Goal: Task Accomplishment & Management: Use online tool/utility

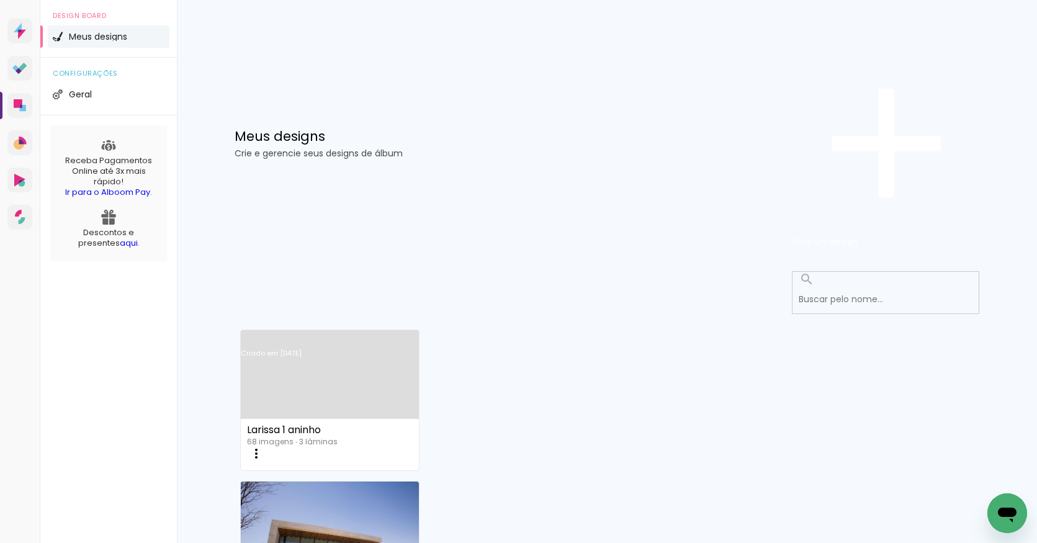
click at [317, 334] on link "Criado em [DATE]" at bounding box center [330, 369] width 178 height 70
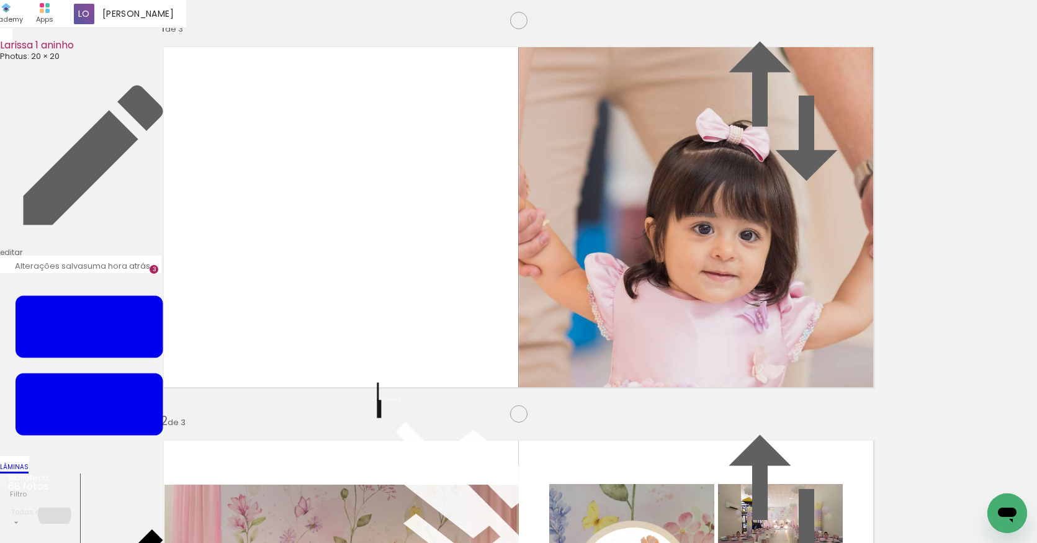
click at [55, 507] on input "Todas as fotos" at bounding box center [41, 512] width 61 height 11
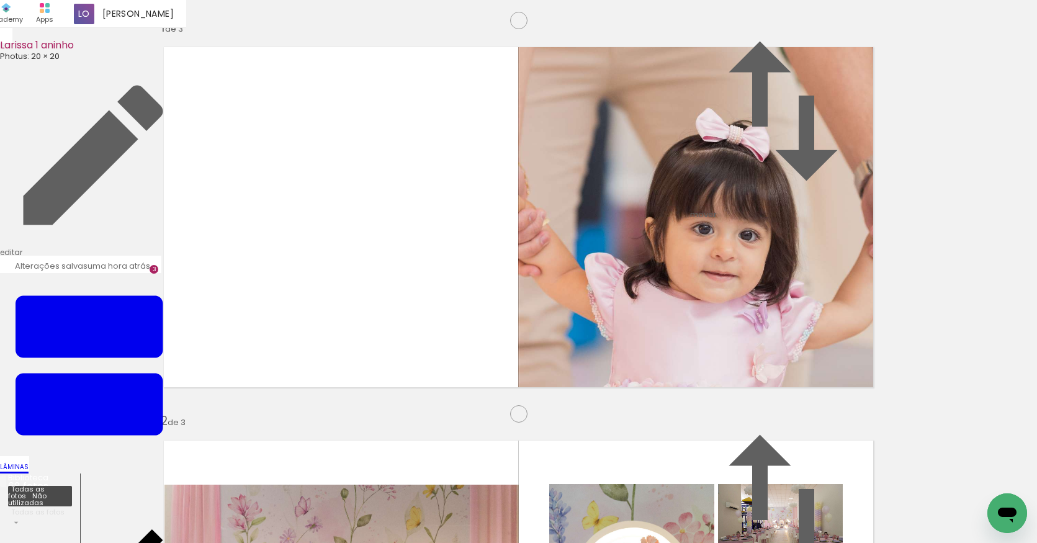
click at [0, 0] on slot "Não utilizadas" at bounding box center [0, 0] width 0 height 0
type input "Não utilizadas"
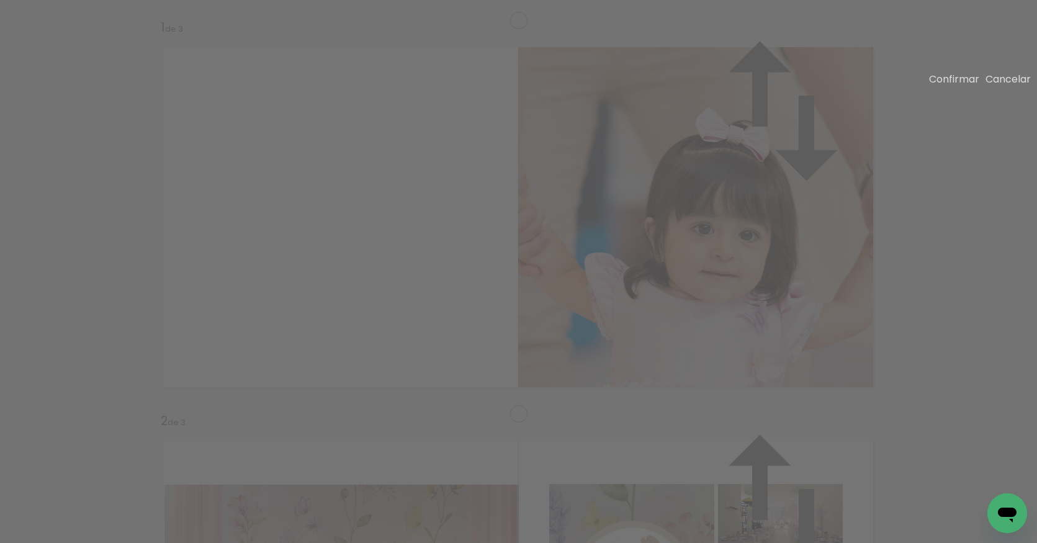
scroll to position [802, 0]
drag, startPoint x: 737, startPoint y: 290, endPoint x: 754, endPoint y: 264, distance: 31.3
drag, startPoint x: 425, startPoint y: 408, endPoint x: 422, endPoint y: 436, distance: 28.1
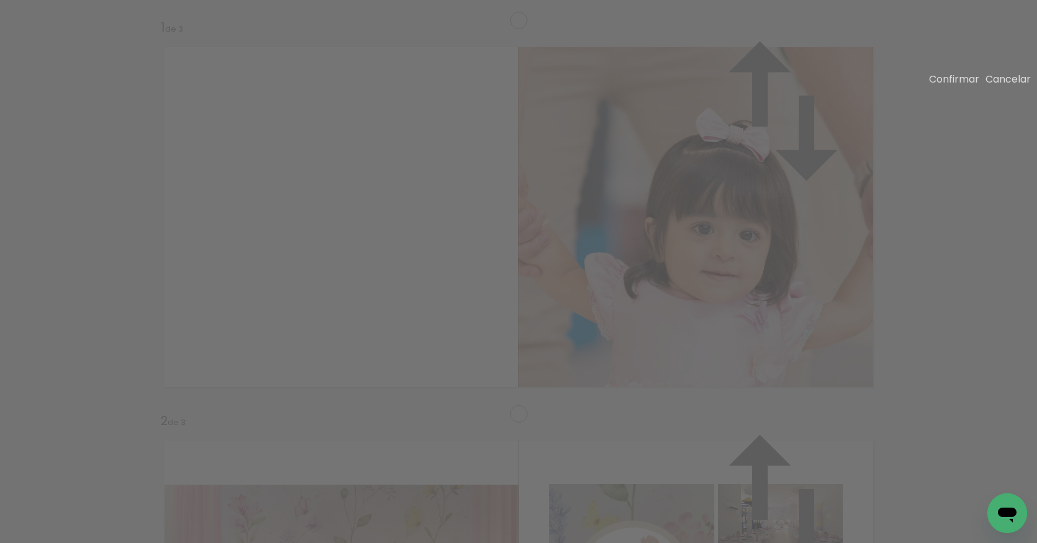
drag, startPoint x: 300, startPoint y: 287, endPoint x: 282, endPoint y: 293, distance: 19.8
drag, startPoint x: 266, startPoint y: 112, endPoint x: 288, endPoint y: 223, distance: 112.7
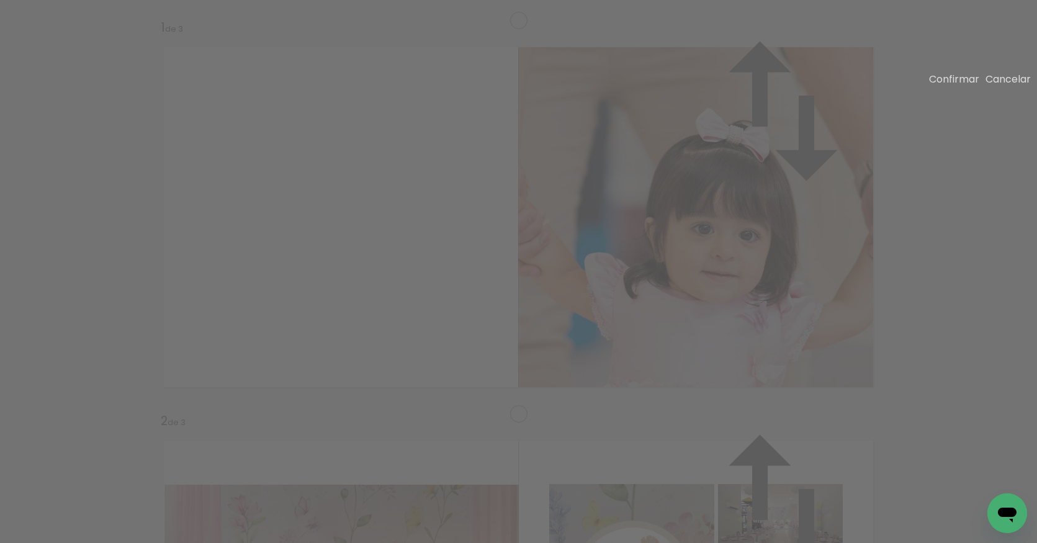
drag, startPoint x: 261, startPoint y: 427, endPoint x: 261, endPoint y: 437, distance: 9.3
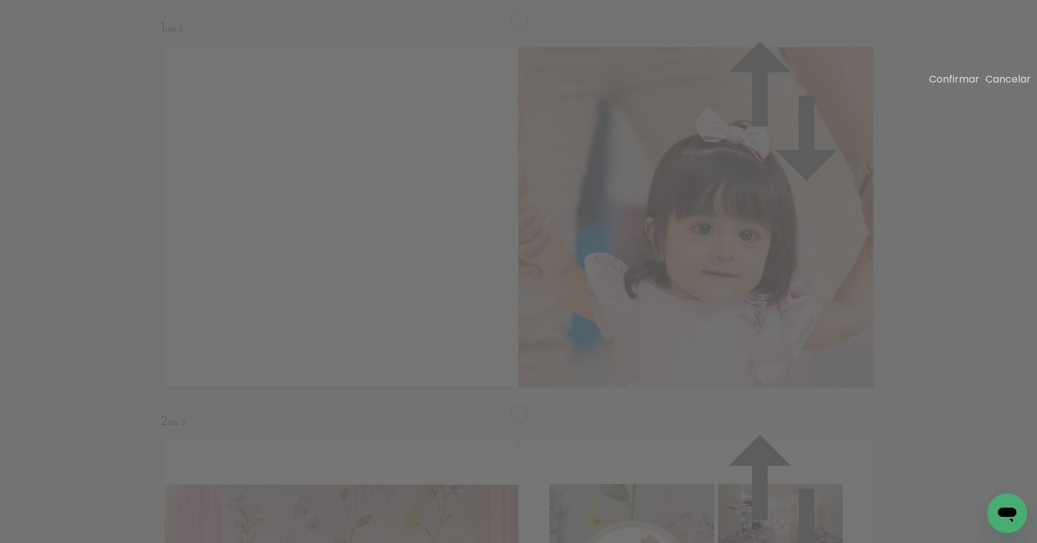
drag, startPoint x: 374, startPoint y: 264, endPoint x: 413, endPoint y: 270, distance: 39.5
click at [0, 0] on slot "Confirmar" at bounding box center [0, 0] width 0 height 0
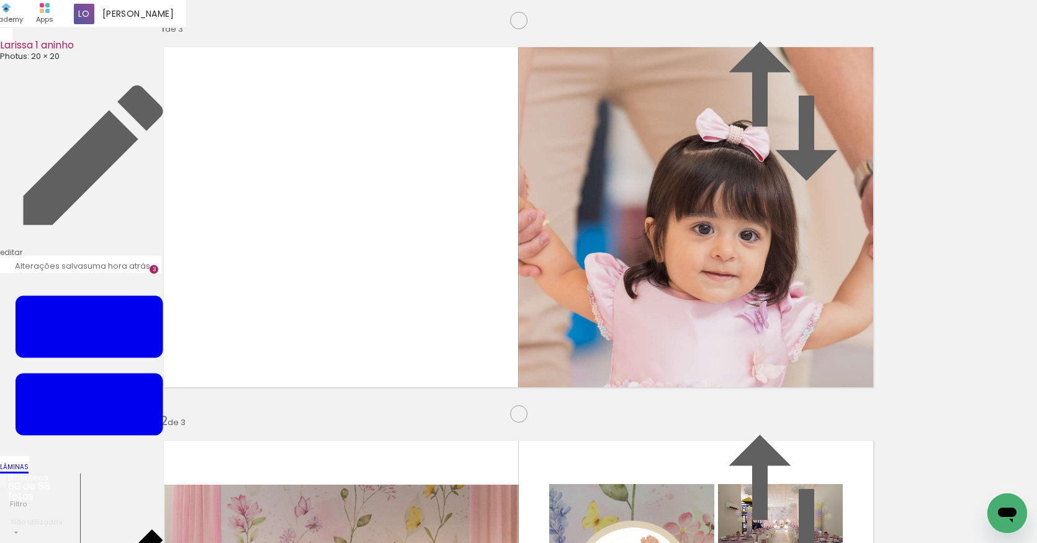
drag, startPoint x: 315, startPoint y: 327, endPoint x: 316, endPoint y: 308, distance: 18.7
drag, startPoint x: 722, startPoint y: 342, endPoint x: 705, endPoint y: 332, distance: 19.8
drag, startPoint x: 708, startPoint y: 332, endPoint x: 715, endPoint y: 331, distance: 6.9
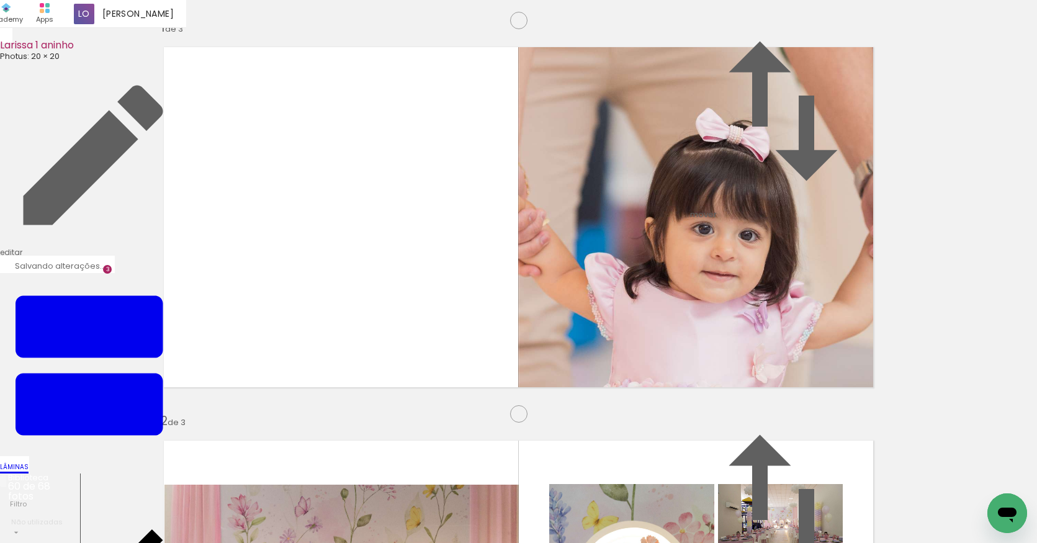
type paper-slider "110"
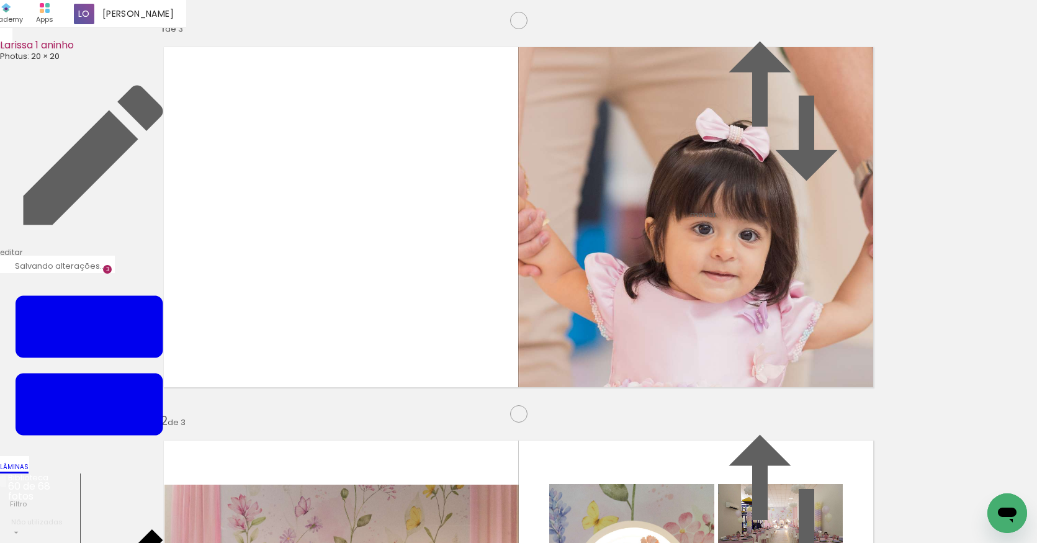
drag, startPoint x: 658, startPoint y: 317, endPoint x: 665, endPoint y: 302, distance: 17.2
drag, startPoint x: 636, startPoint y: 299, endPoint x: 643, endPoint y: 300, distance: 7.5
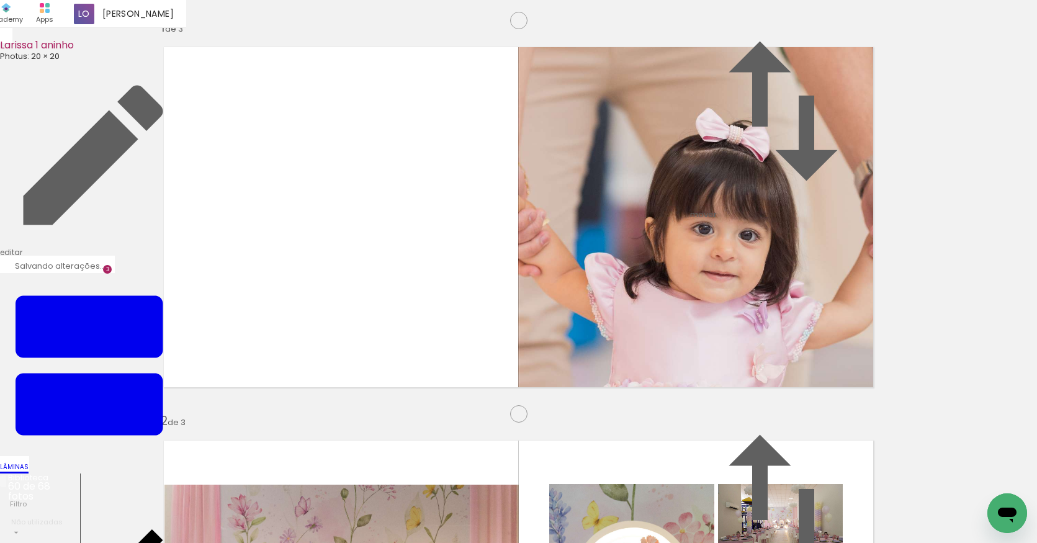
scroll to position [0, 204]
drag, startPoint x: 749, startPoint y: 496, endPoint x: 466, endPoint y: 377, distance: 307.0
click at [466, 377] on quentale-workspace at bounding box center [518, 271] width 1037 height 543
drag, startPoint x: 751, startPoint y: 500, endPoint x: 628, endPoint y: 393, distance: 162.2
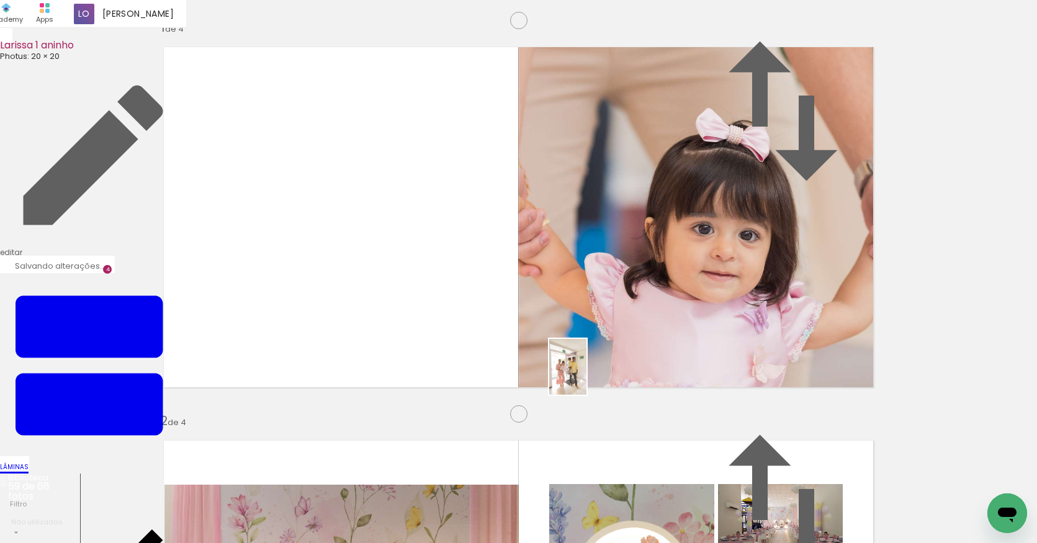
click at [586, 376] on quentale-workspace at bounding box center [518, 271] width 1037 height 543
drag, startPoint x: 759, startPoint y: 514, endPoint x: 641, endPoint y: 367, distance: 188.8
click at [640, 367] on quentale-workspace at bounding box center [518, 271] width 1037 height 543
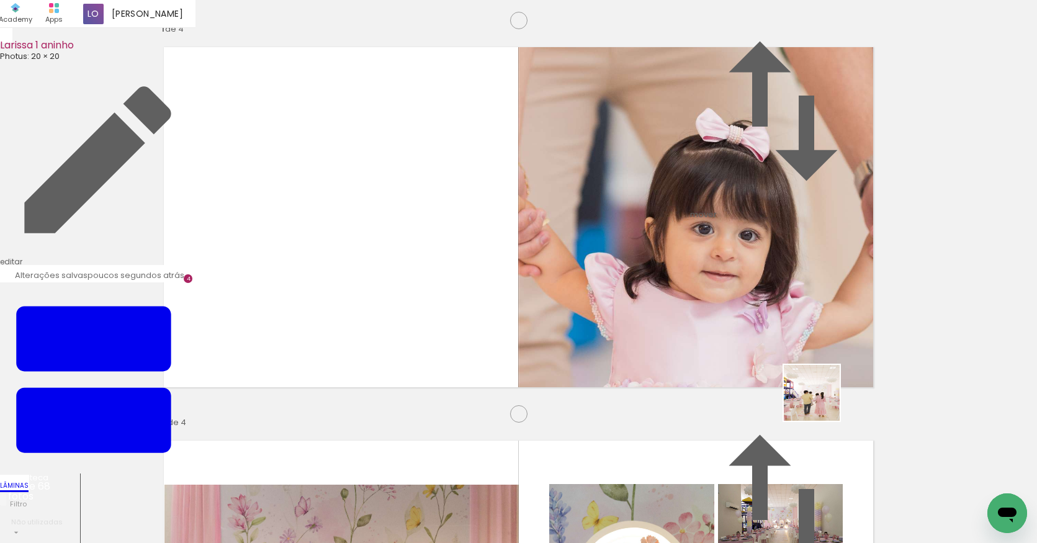
drag, startPoint x: 807, startPoint y: 414, endPoint x: 829, endPoint y: 397, distance: 27.9
click at [829, 397] on quentale-workspace at bounding box center [518, 271] width 1037 height 543
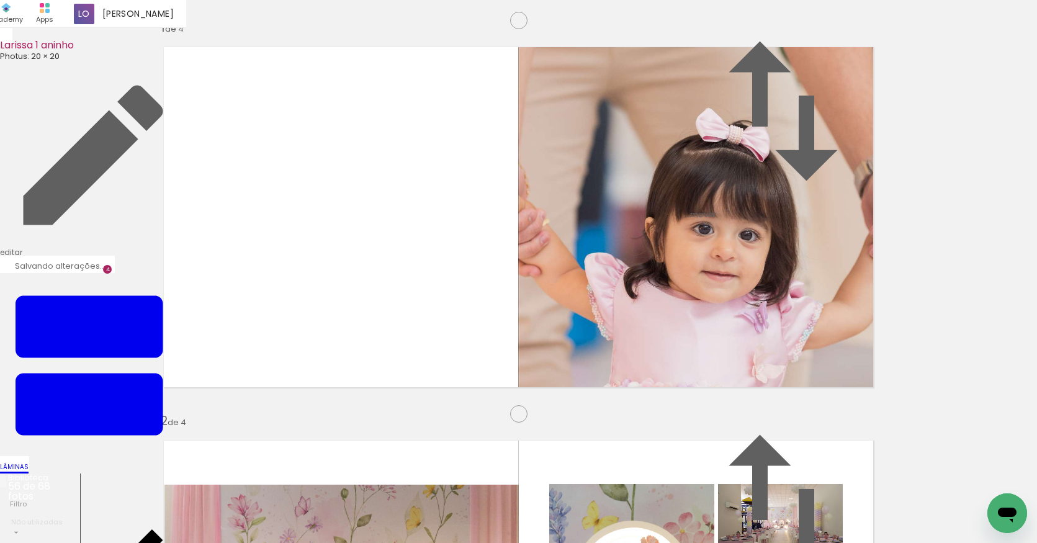
scroll to position [1167, 0]
click at [901, 110] on paper-item "antes da 3" at bounding box center [932, 102] width 63 height 16
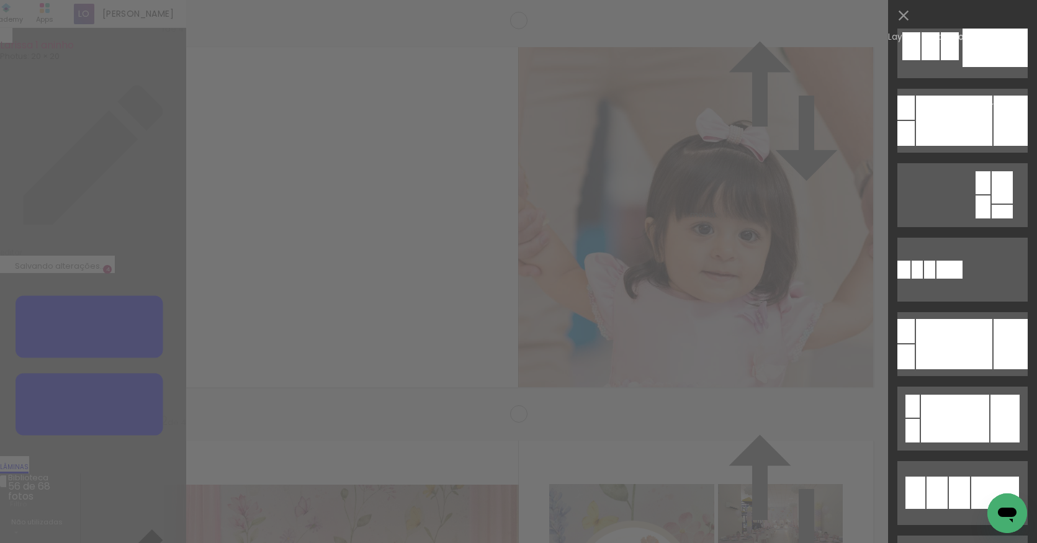
scroll to position [342, 0]
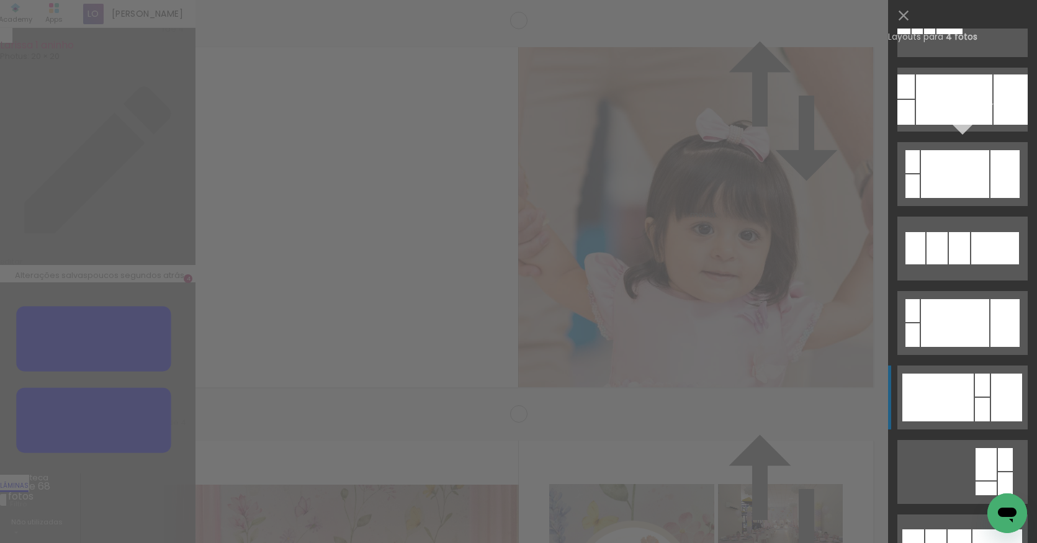
click at [954, 378] on div at bounding box center [937, 397] width 71 height 48
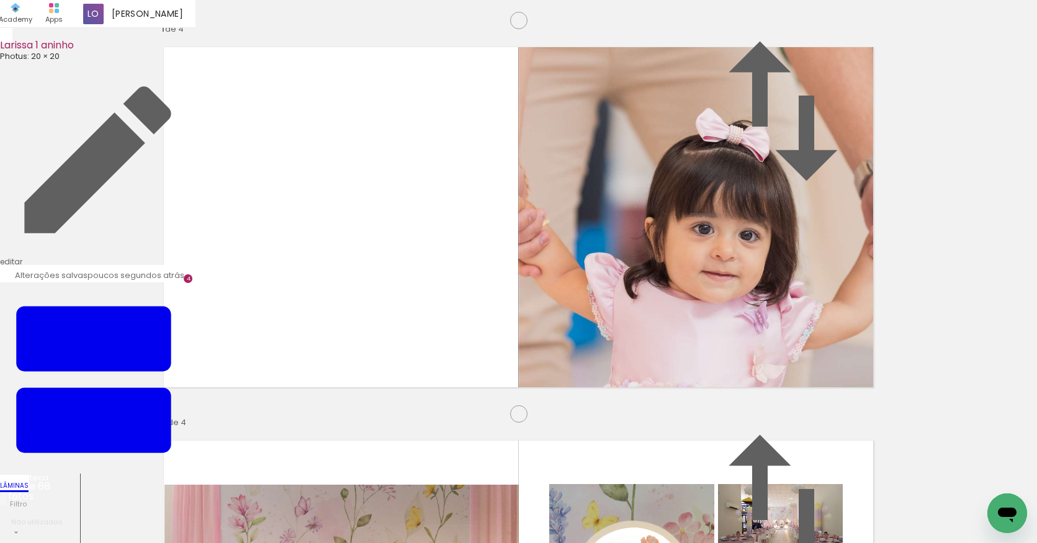
drag, startPoint x: 315, startPoint y: 223, endPoint x: 259, endPoint y: 226, distance: 55.9
click at [0, 0] on slot at bounding box center [0, 0] width 0 height 0
drag, startPoint x: 387, startPoint y: 301, endPoint x: 387, endPoint y: 344, distance: 43.4
click at [0, 0] on slot at bounding box center [0, 0] width 0 height 0
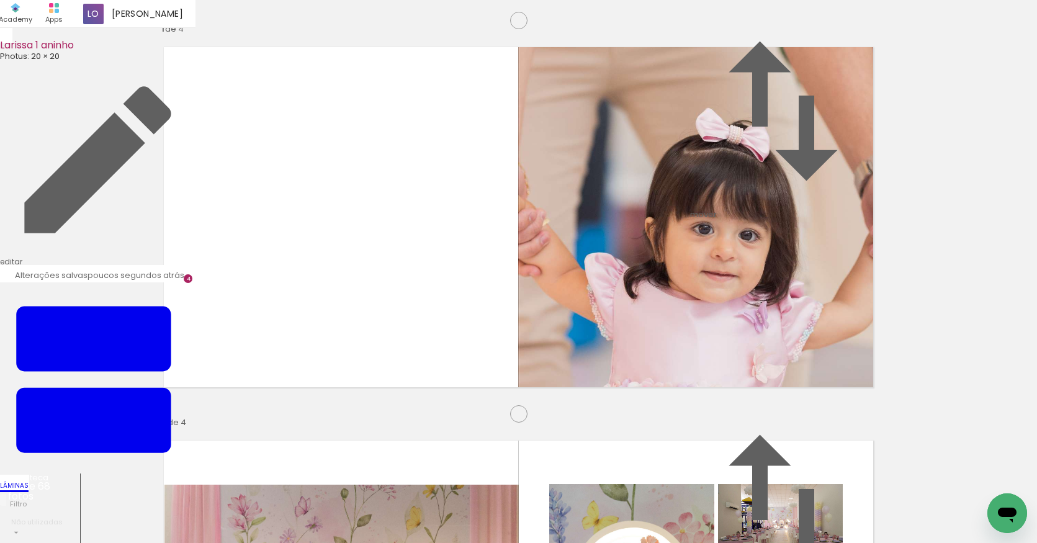
drag, startPoint x: 489, startPoint y: 146, endPoint x: 462, endPoint y: 148, distance: 27.4
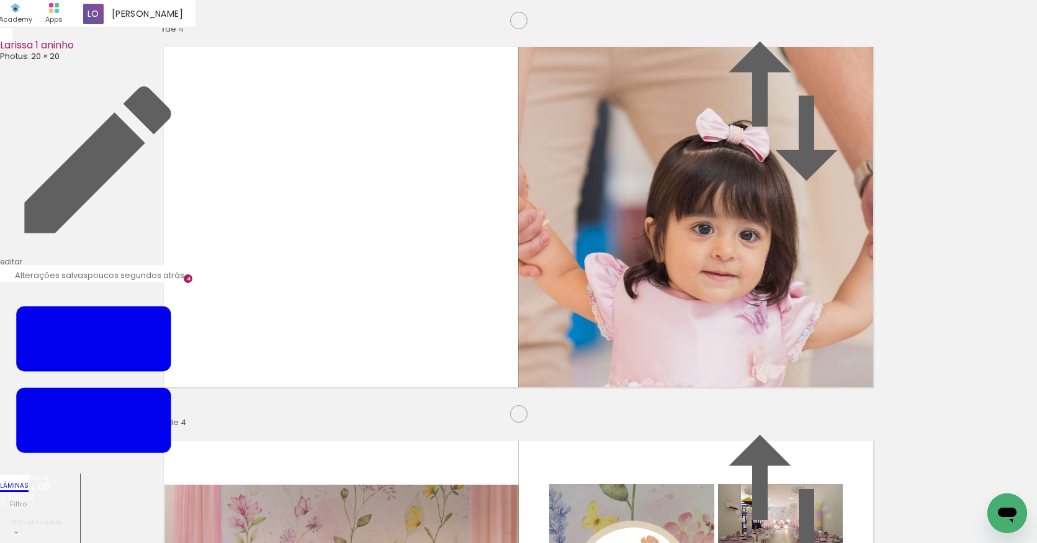
drag, startPoint x: 483, startPoint y: 146, endPoint x: 511, endPoint y: 179, distance: 43.1
type paper-slider "110"
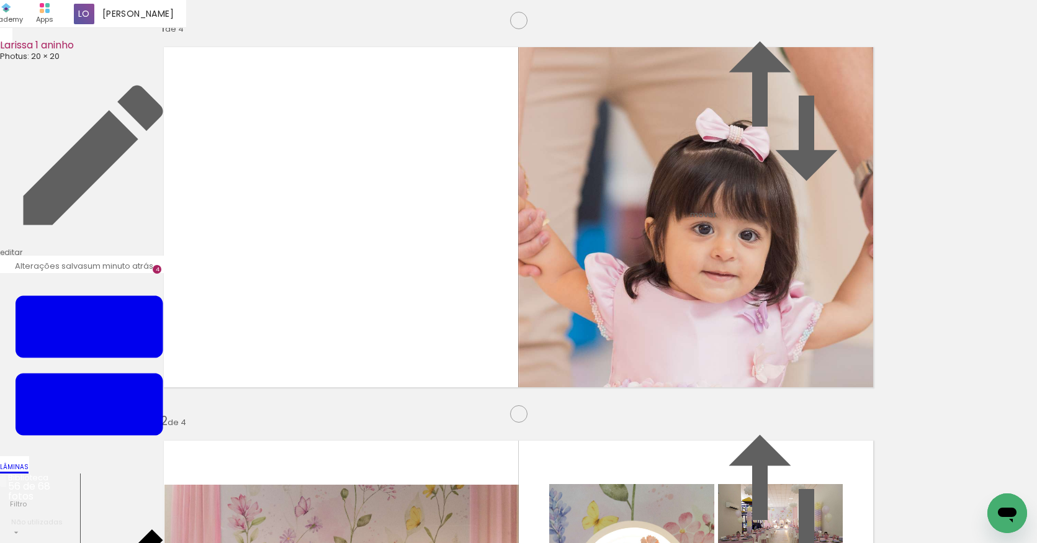
drag, startPoint x: 576, startPoint y: 211, endPoint x: 577, endPoint y: 218, distance: 7.5
drag, startPoint x: 402, startPoint y: 489, endPoint x: 382, endPoint y: 330, distance: 160.7
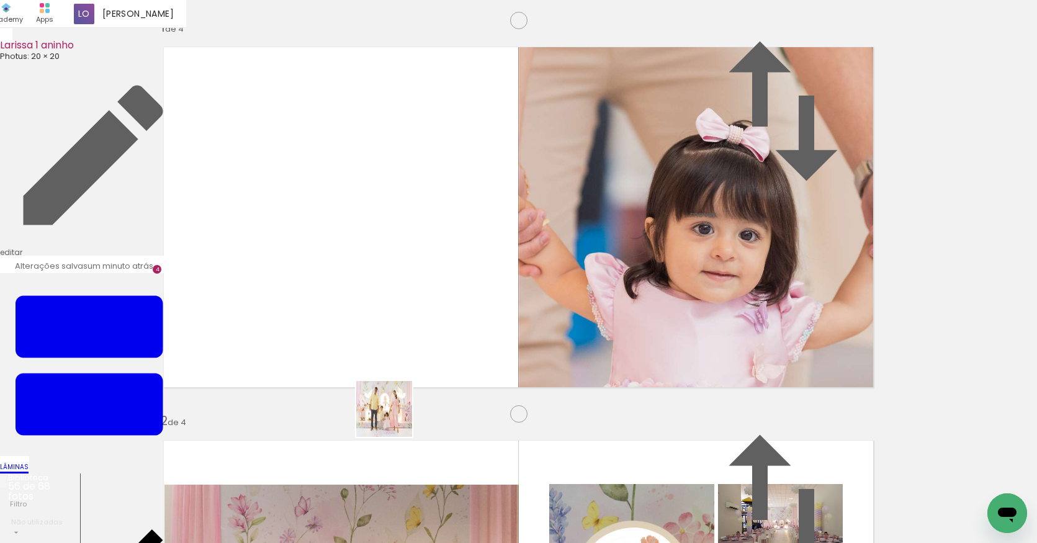
click at [382, 330] on quentale-workspace at bounding box center [518, 271] width 1037 height 543
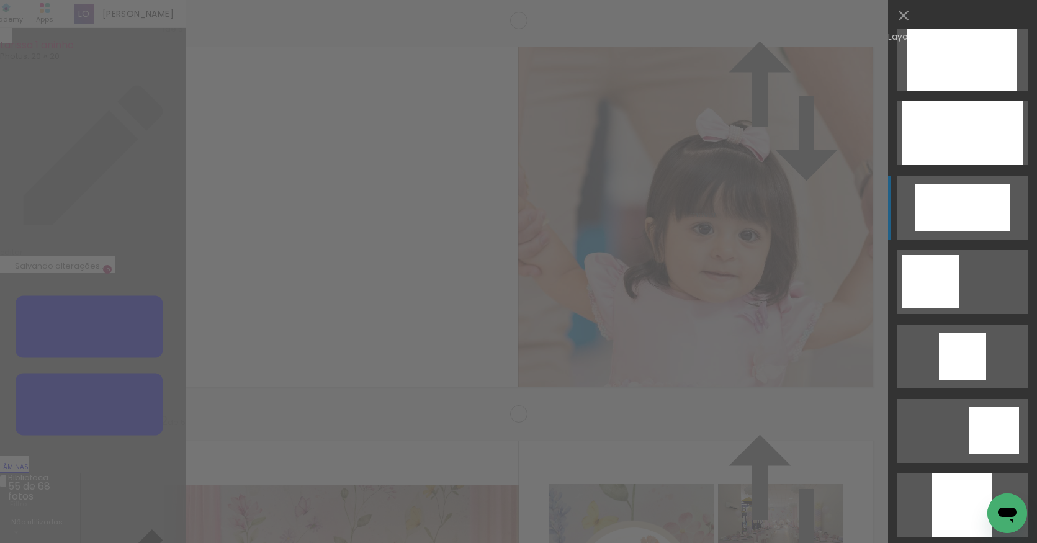
scroll to position [771, 0]
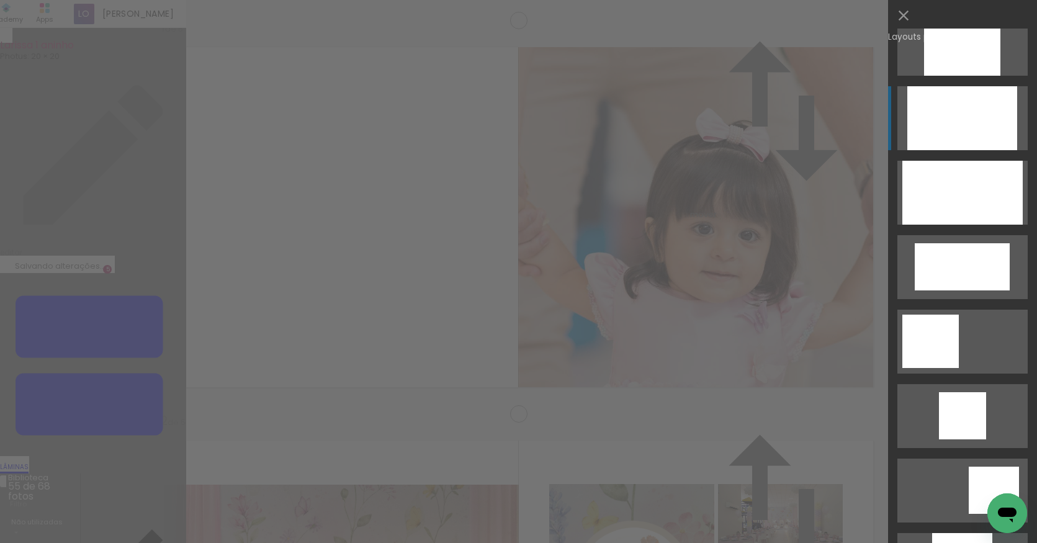
click at [973, 110] on div at bounding box center [962, 118] width 110 height 64
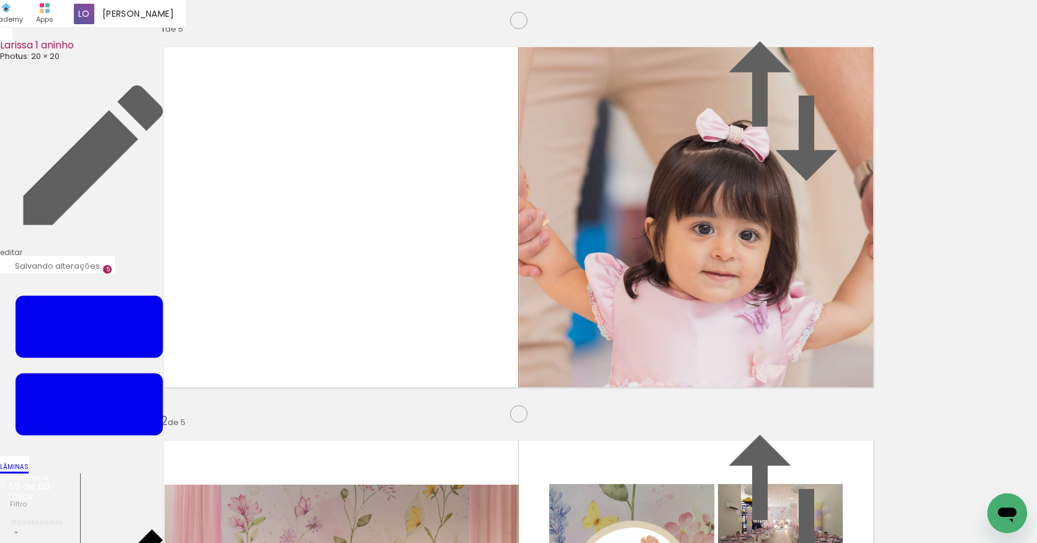
scroll to position [0, 0]
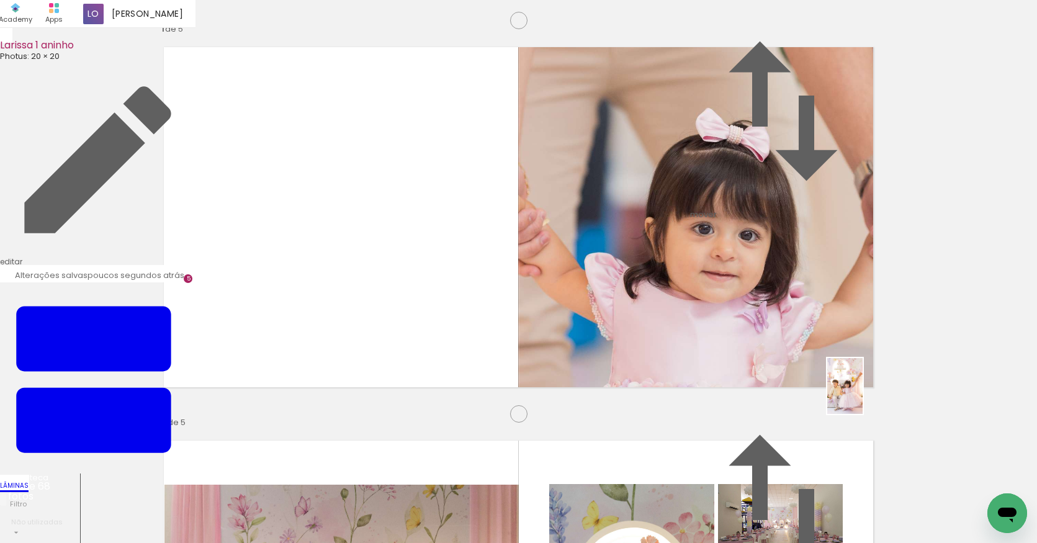
drag, startPoint x: 205, startPoint y: 512, endPoint x: 864, endPoint y: 395, distance: 669.8
click at [864, 395] on quentale-workspace at bounding box center [518, 271] width 1037 height 543
drag, startPoint x: 194, startPoint y: 509, endPoint x: 239, endPoint y: 409, distance: 109.4
click at [239, 409] on quentale-workspace at bounding box center [518, 271] width 1037 height 543
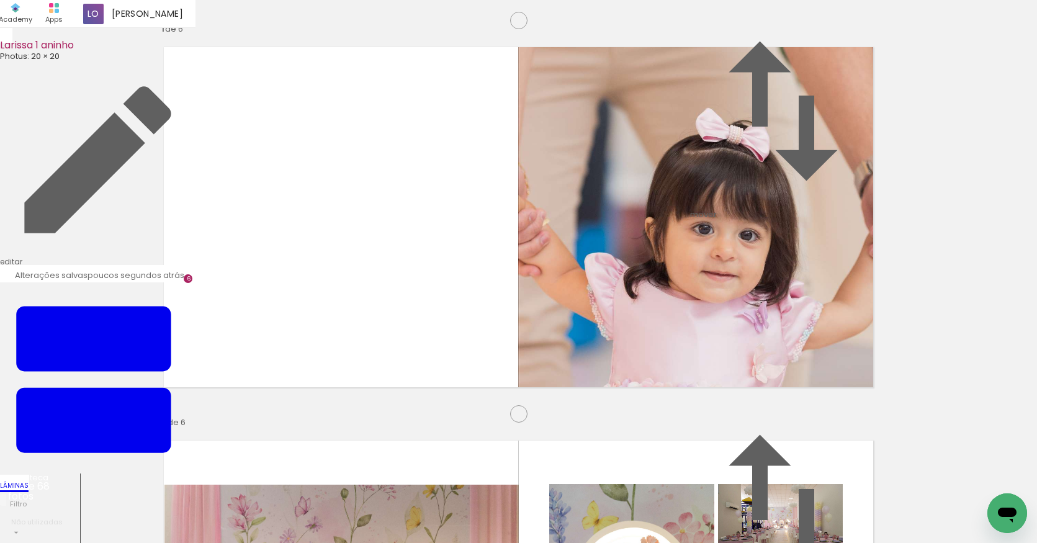
scroll to position [1982, 0]
drag, startPoint x: 820, startPoint y: 504, endPoint x: 650, endPoint y: 342, distance: 234.7
click at [650, 342] on quentale-workspace at bounding box center [518, 271] width 1037 height 543
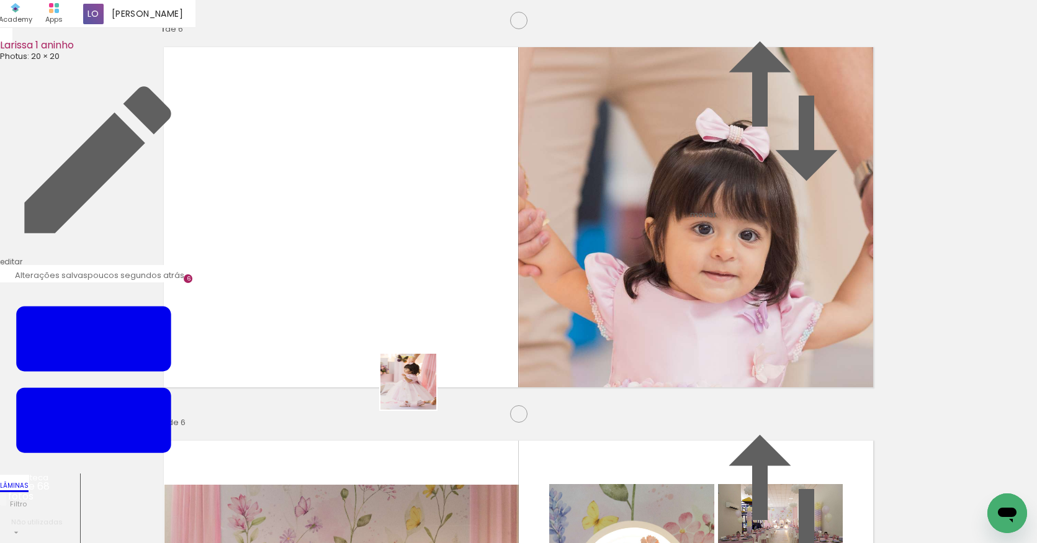
drag, startPoint x: 465, startPoint y: 491, endPoint x: 418, endPoint y: 391, distance: 111.3
click at [418, 391] on quentale-workspace at bounding box center [518, 271] width 1037 height 543
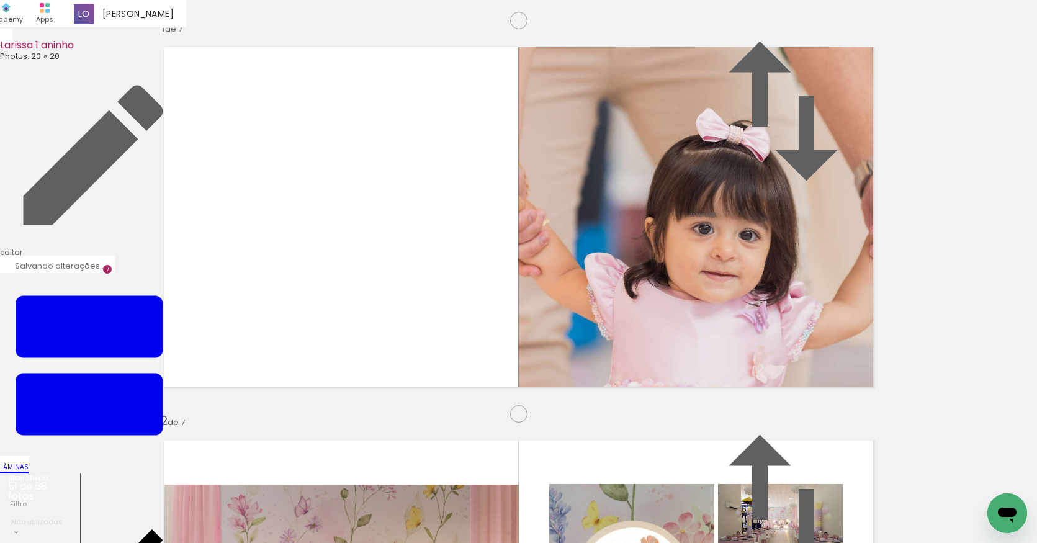
scroll to position [2375, 0]
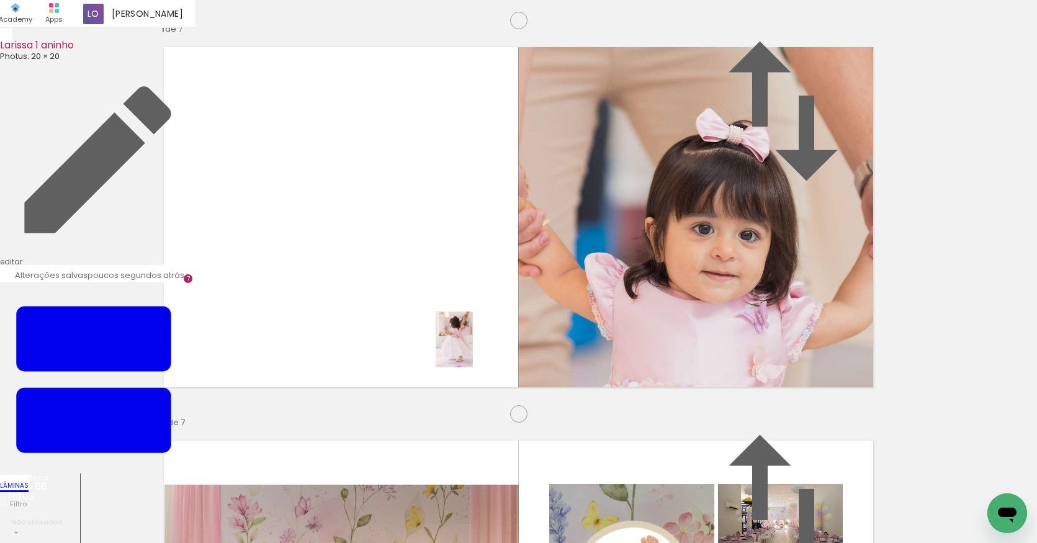
drag, startPoint x: 476, startPoint y: 491, endPoint x: 473, endPoint y: 349, distance: 142.7
click at [473, 349] on quentale-workspace at bounding box center [518, 271] width 1037 height 543
drag, startPoint x: 682, startPoint y: 509, endPoint x: 633, endPoint y: 308, distance: 207.0
click at [633, 308] on quentale-workspace at bounding box center [518, 271] width 1037 height 543
drag, startPoint x: 681, startPoint y: 507, endPoint x: 713, endPoint y: 321, distance: 188.9
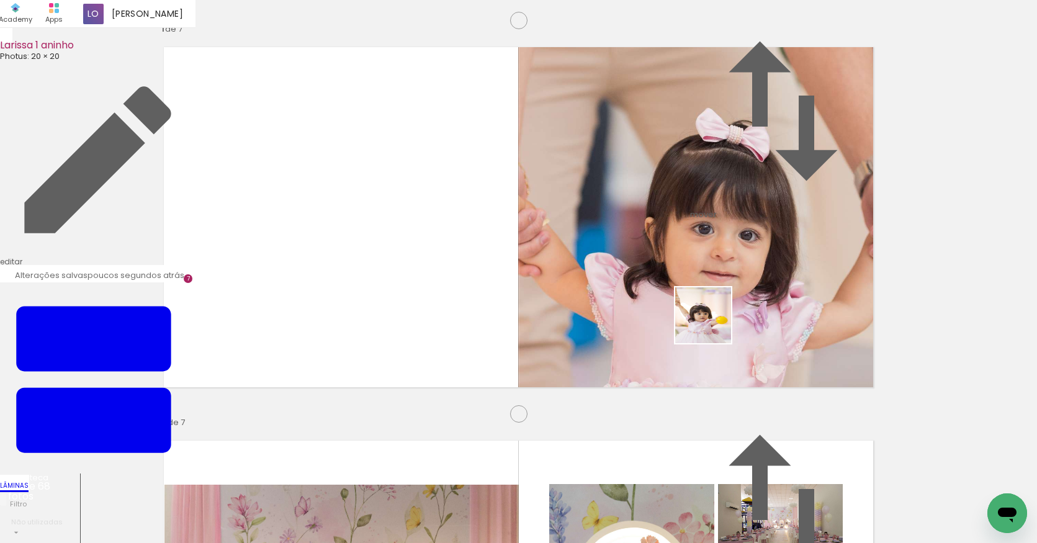
click at [713, 321] on quentale-workspace at bounding box center [518, 271] width 1037 height 543
drag, startPoint x: 731, startPoint y: 388, endPoint x: 841, endPoint y: 280, distance: 153.5
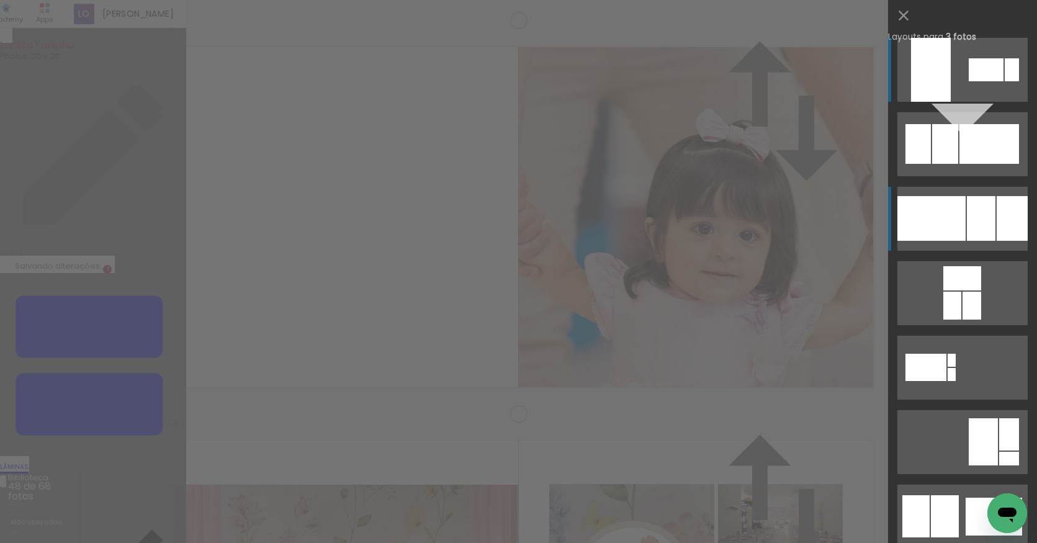
scroll to position [1982, 0]
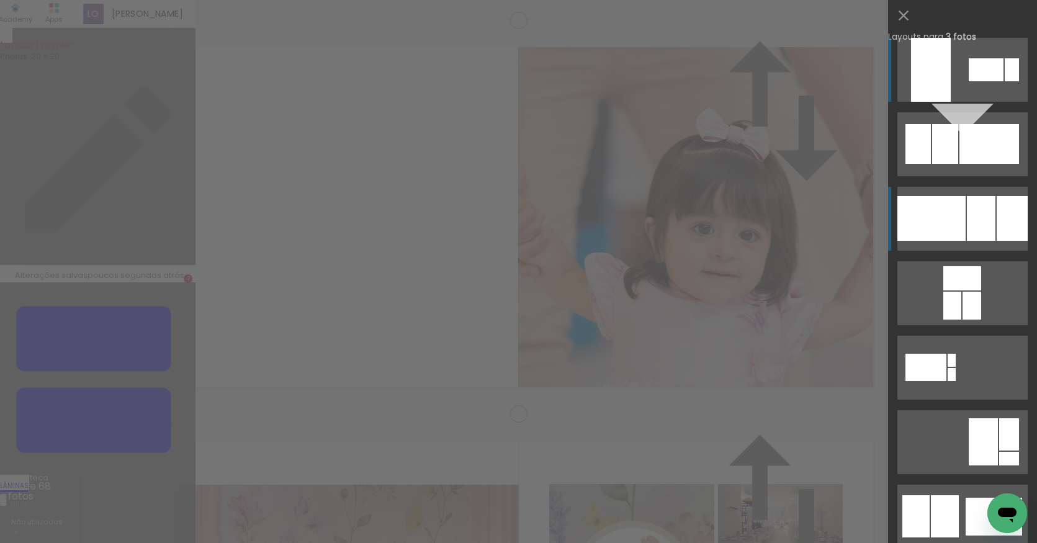
click at [967, 225] on div at bounding box center [981, 218] width 29 height 45
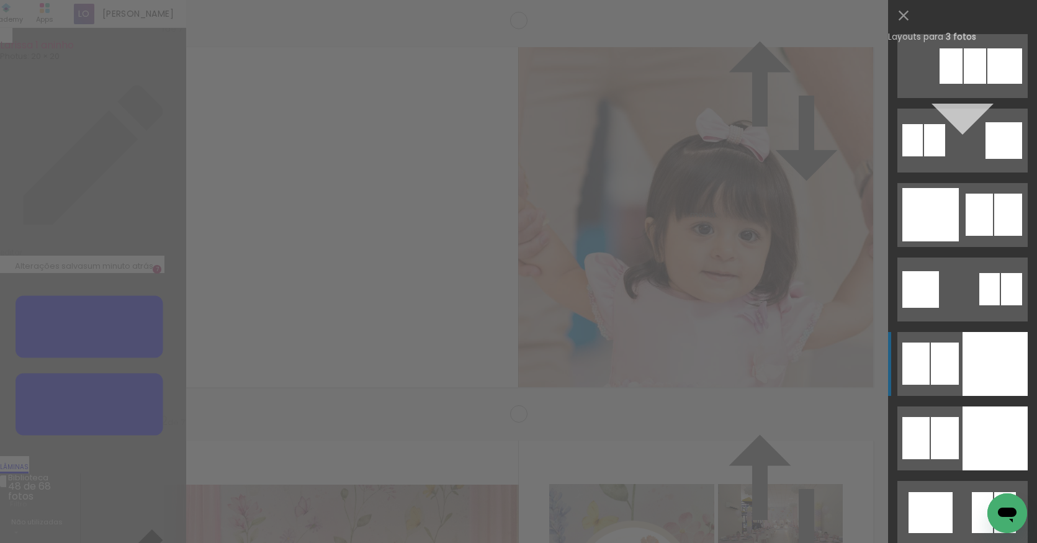
scroll to position [3131, 0]
click at [972, 364] on div at bounding box center [994, 363] width 65 height 64
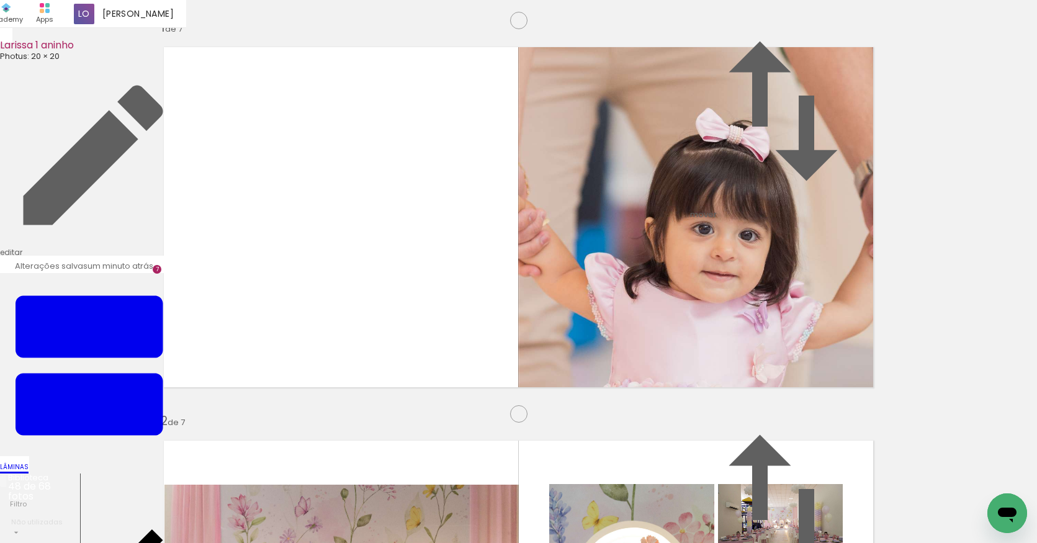
drag, startPoint x: 794, startPoint y: 313, endPoint x: 761, endPoint y: 312, distance: 33.5
drag, startPoint x: 270, startPoint y: 506, endPoint x: 679, endPoint y: 213, distance: 502.7
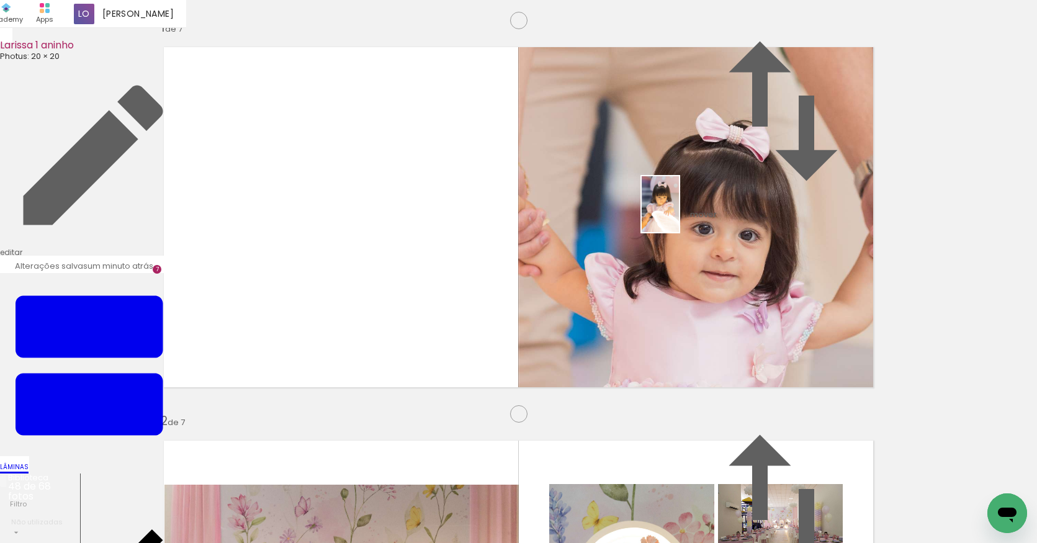
click at [679, 213] on quentale-workspace at bounding box center [518, 271] width 1037 height 543
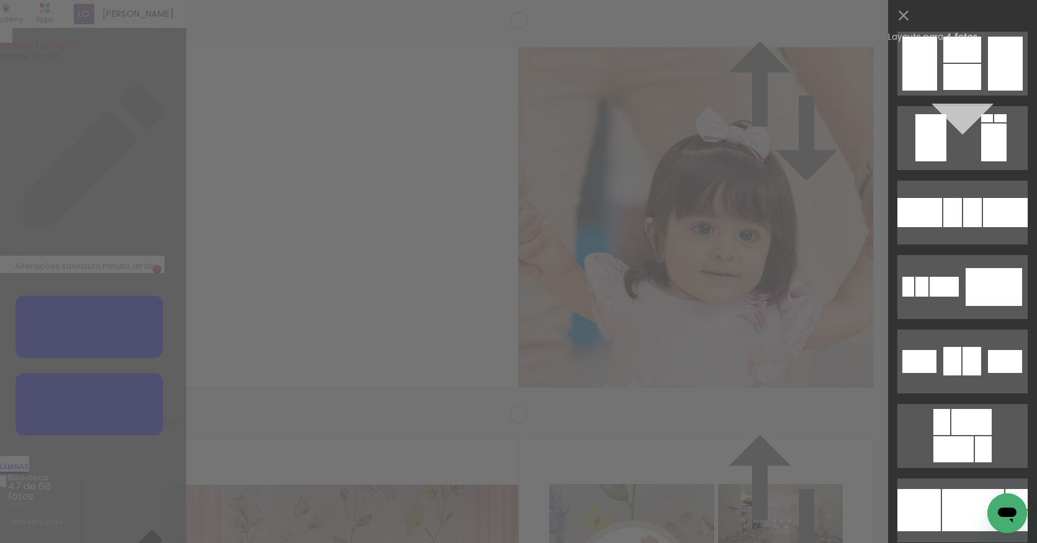
scroll to position [12443, 0]
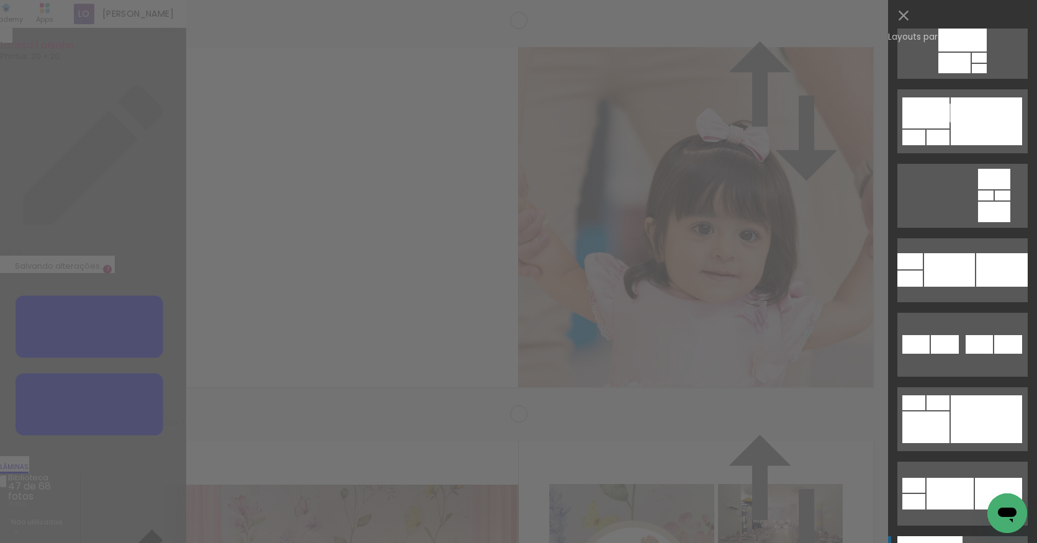
scroll to position [23444, 0]
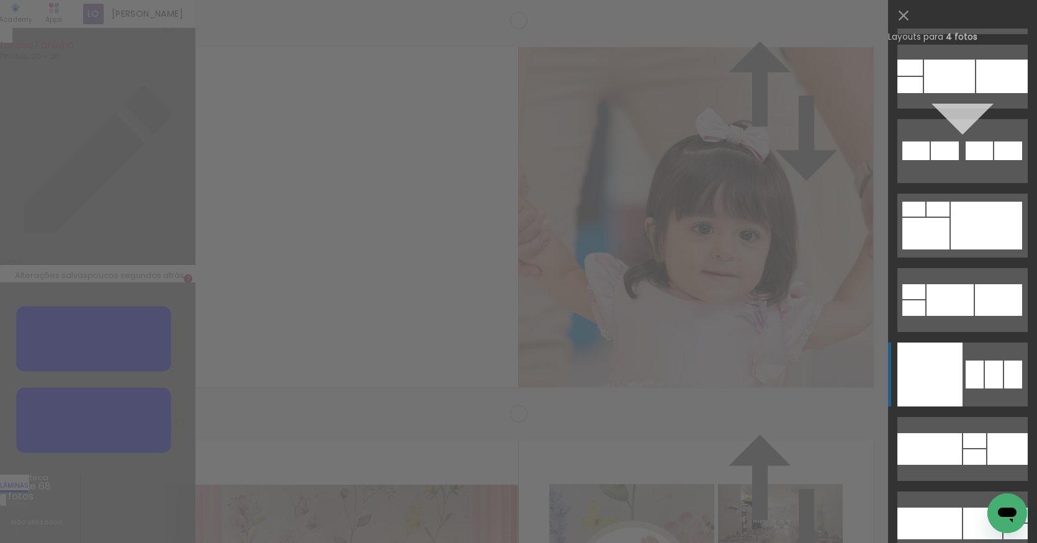
click at [942, 376] on div at bounding box center [929, 374] width 65 height 64
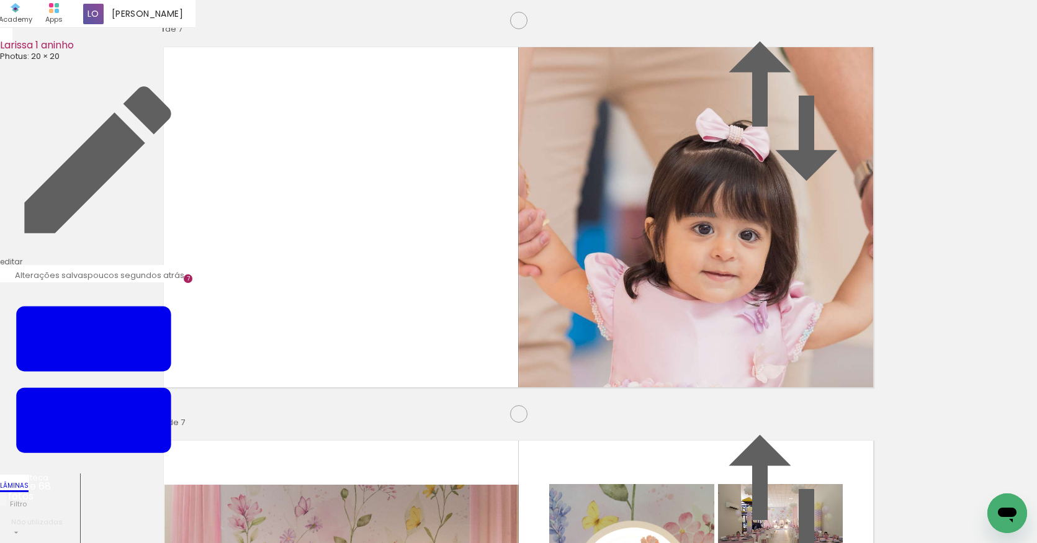
drag, startPoint x: 794, startPoint y: 246, endPoint x: 789, endPoint y: 302, distance: 55.5
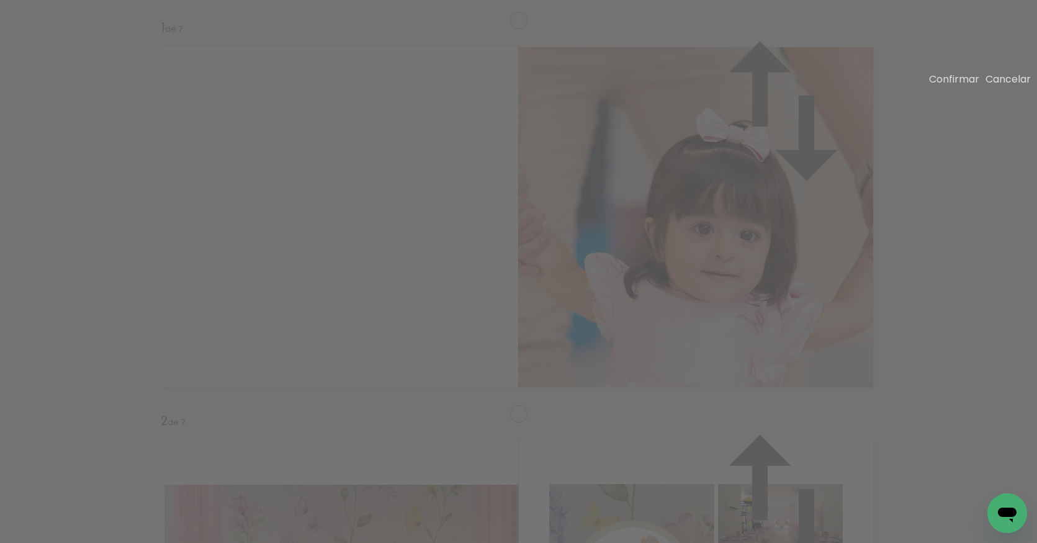
drag, startPoint x: 511, startPoint y: 265, endPoint x: 544, endPoint y: 254, distance: 34.7
drag, startPoint x: 722, startPoint y: 272, endPoint x: 715, endPoint y: 267, distance: 8.8
drag, startPoint x: 550, startPoint y: 269, endPoint x: 532, endPoint y: 269, distance: 17.4
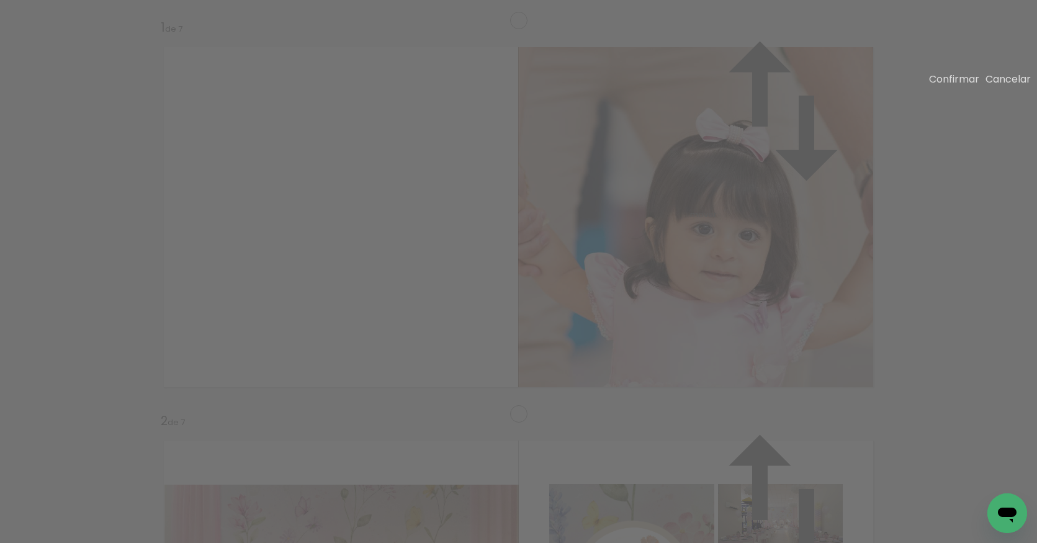
drag, startPoint x: 697, startPoint y: 234, endPoint x: 708, endPoint y: 238, distance: 11.8
drag, startPoint x: 532, startPoint y: 263, endPoint x: 511, endPoint y: 262, distance: 21.1
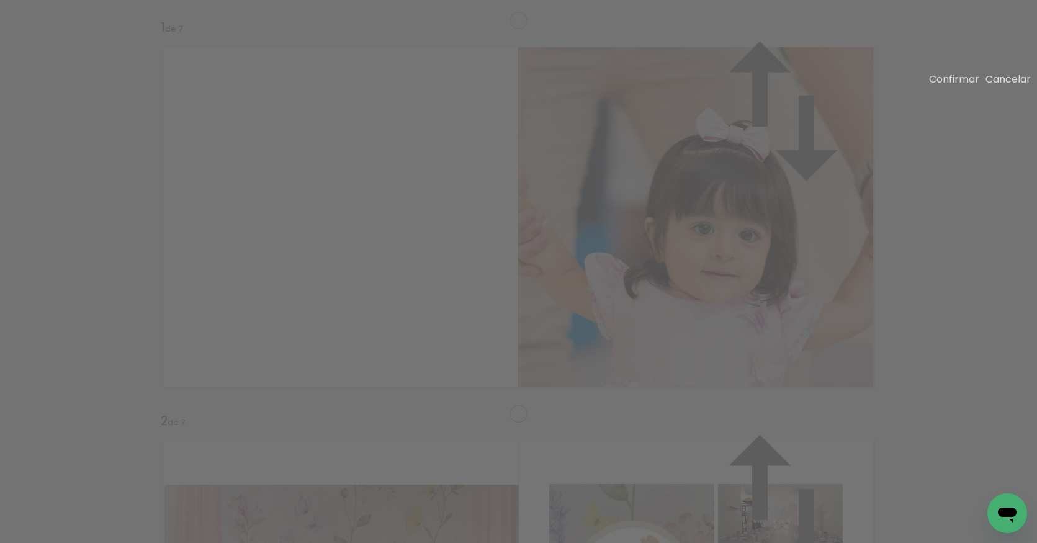
click at [0, 0] on slot "Confirmar" at bounding box center [0, 0] width 0 height 0
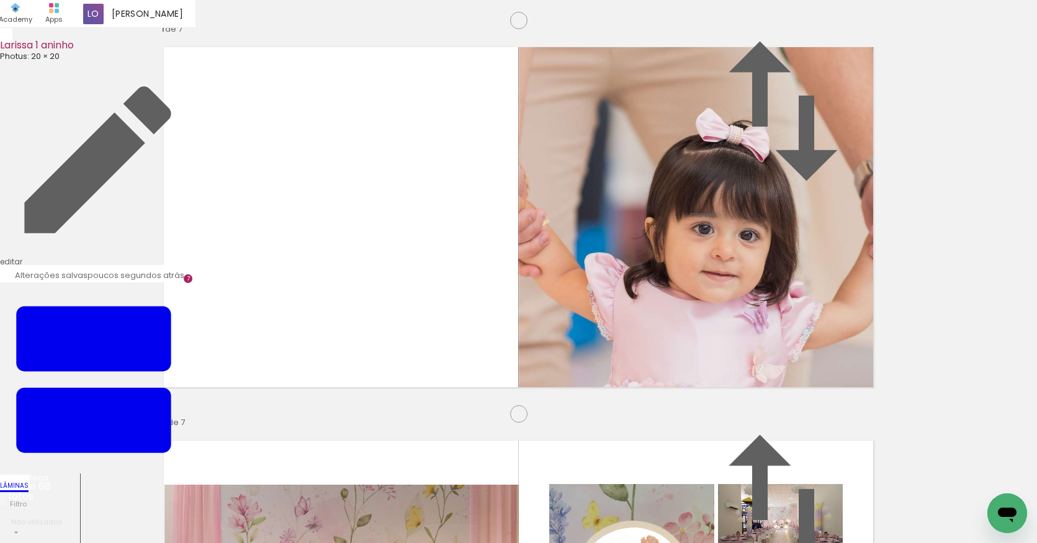
drag, startPoint x: 199, startPoint y: 511, endPoint x: 249, endPoint y: 369, distance: 150.5
click at [249, 369] on quentale-workspace at bounding box center [518, 271] width 1037 height 543
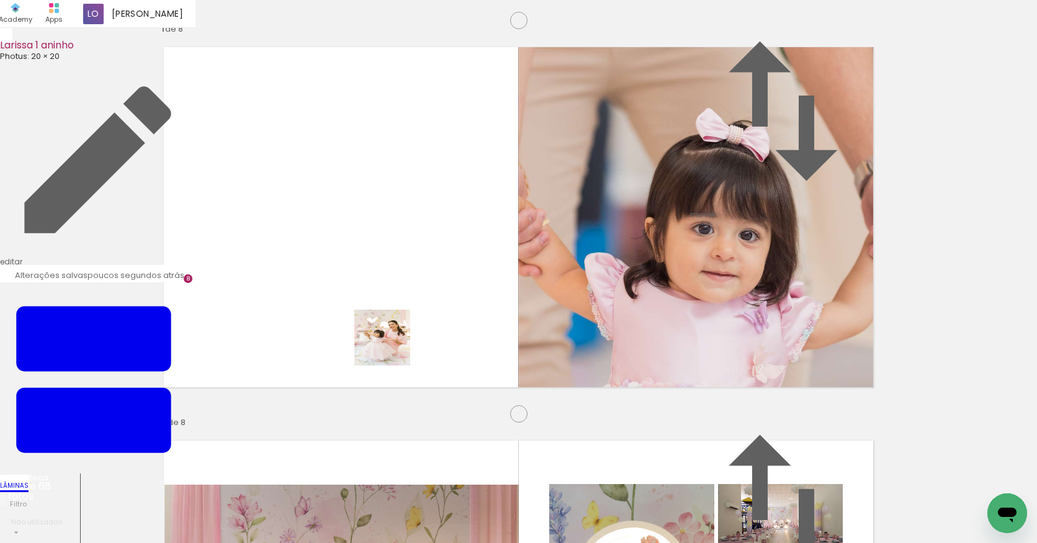
drag, startPoint x: 332, startPoint y: 506, endPoint x: 401, endPoint y: 326, distance: 192.1
click at [401, 326] on quentale-workspace at bounding box center [518, 271] width 1037 height 543
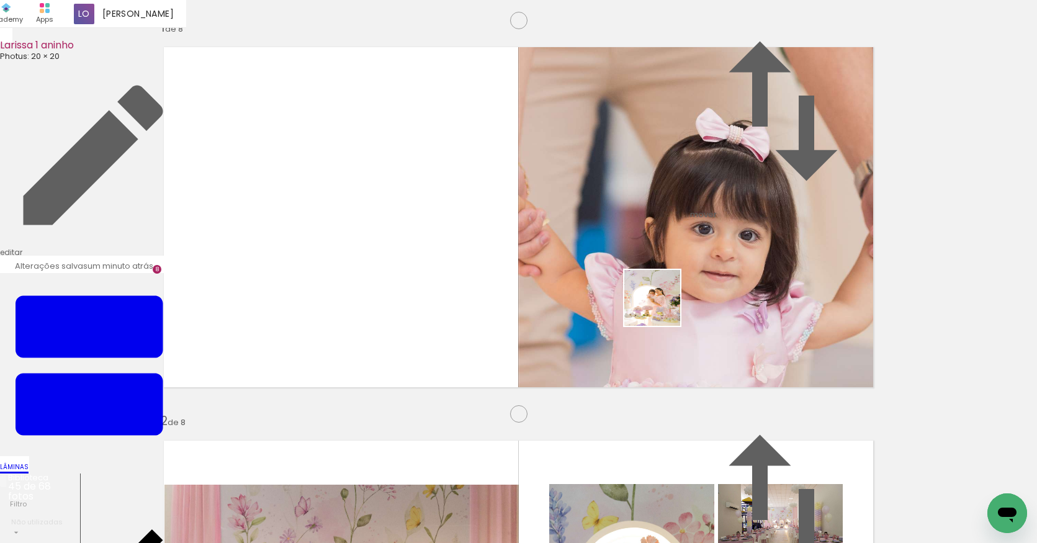
drag, startPoint x: 885, startPoint y: 508, endPoint x: 661, endPoint y: 308, distance: 300.1
click at [661, 308] on quentale-workspace at bounding box center [518, 271] width 1037 height 543
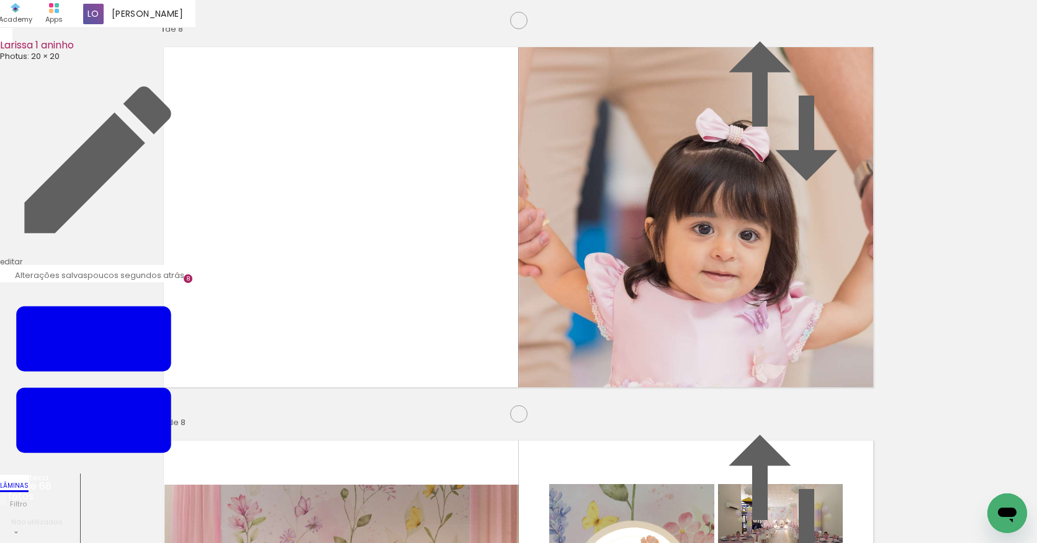
scroll to position [0, 0]
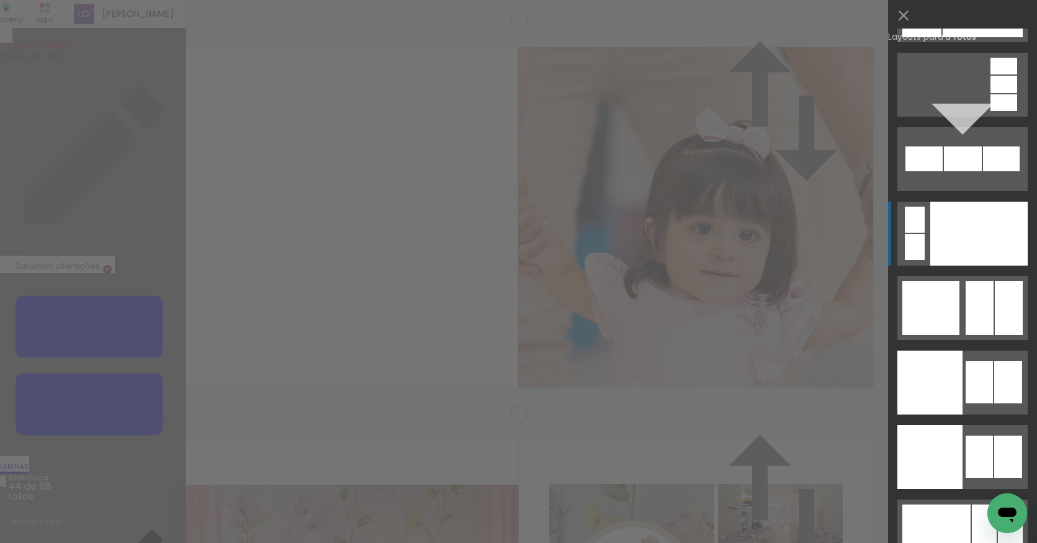
scroll to position [13213, 0]
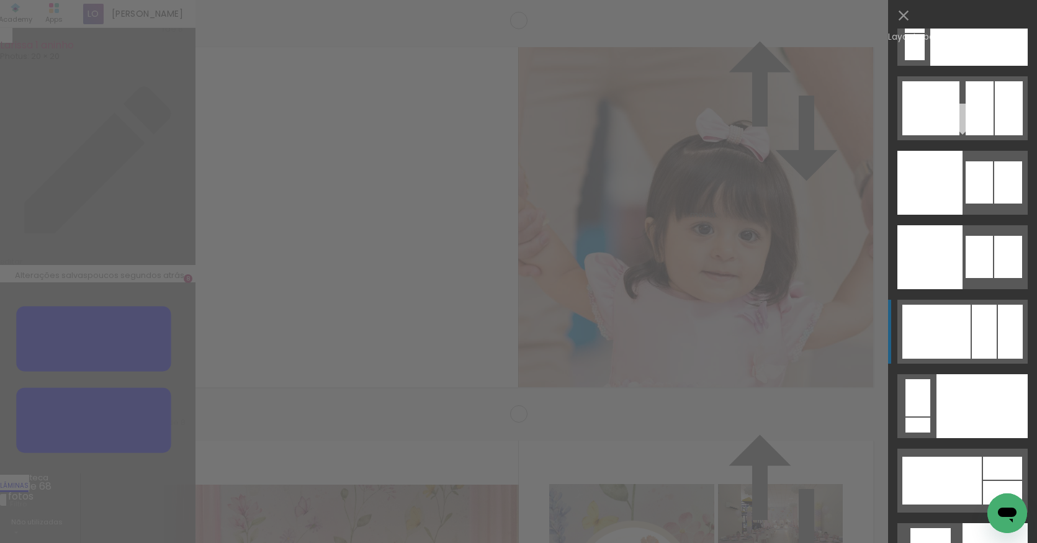
click at [959, 329] on div at bounding box center [936, 332] width 68 height 54
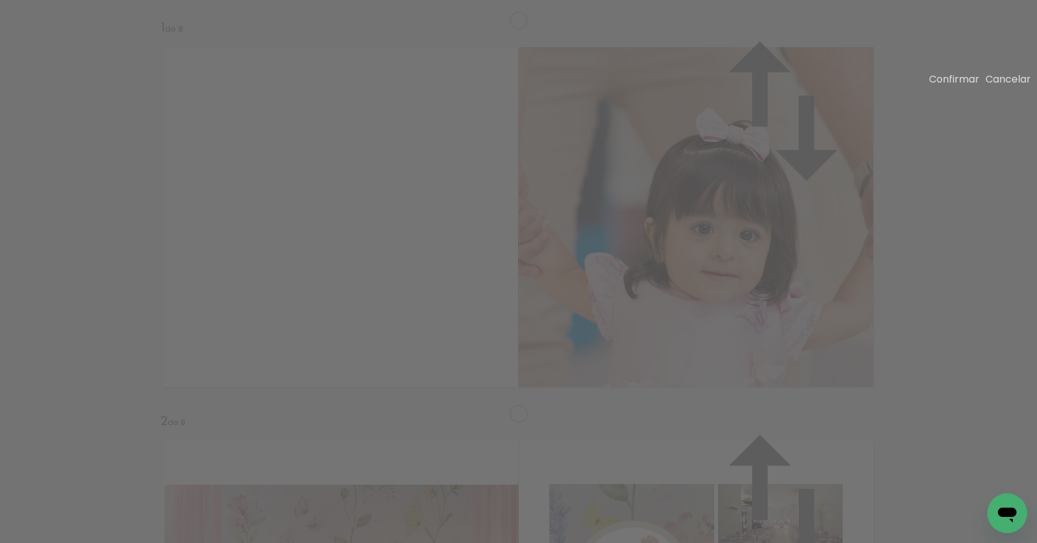
drag, startPoint x: 630, startPoint y: 295, endPoint x: 612, endPoint y: 297, distance: 18.7
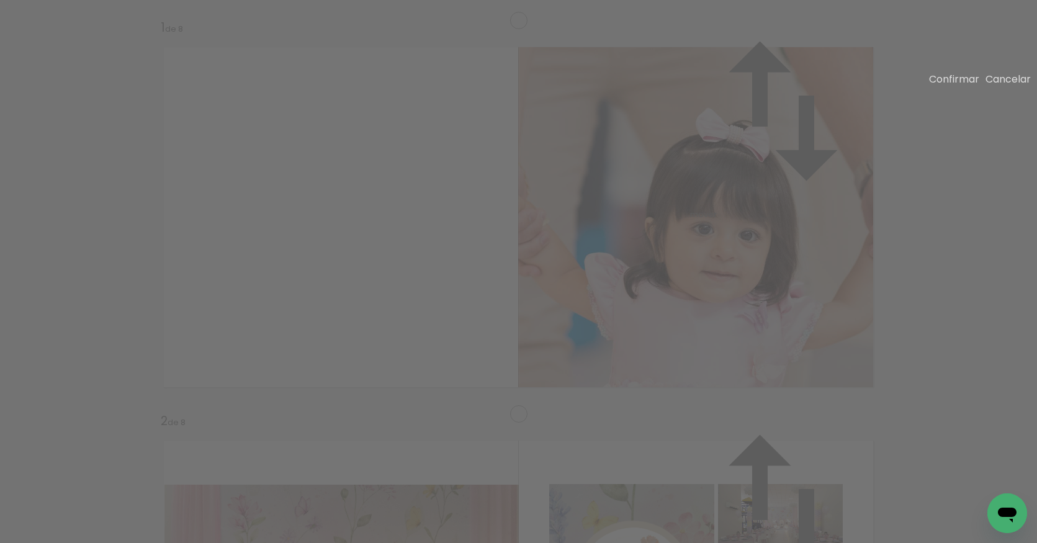
drag, startPoint x: 495, startPoint y: 111, endPoint x: 494, endPoint y: 94, distance: 16.8
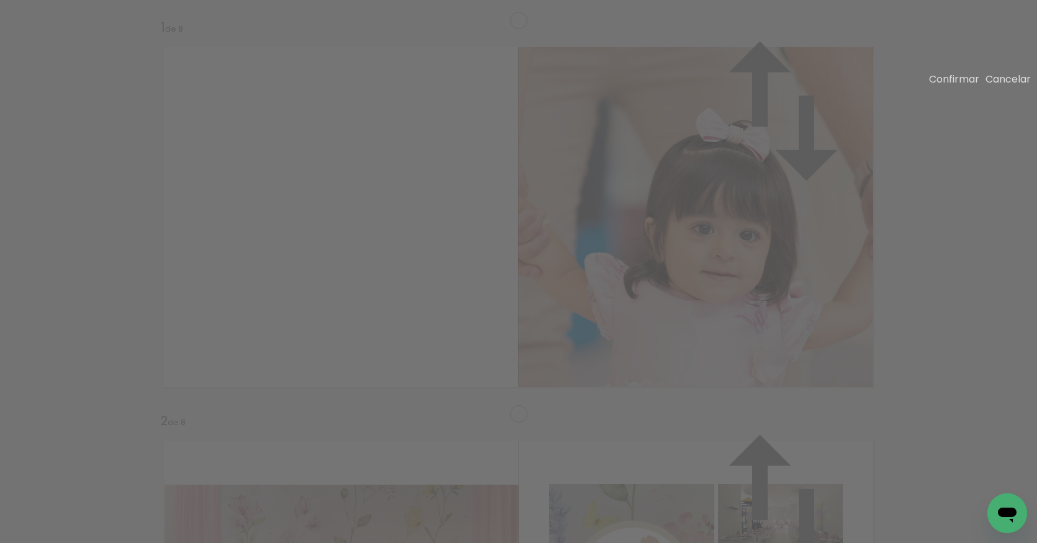
drag, startPoint x: 493, startPoint y: 419, endPoint x: 492, endPoint y: 426, distance: 6.3
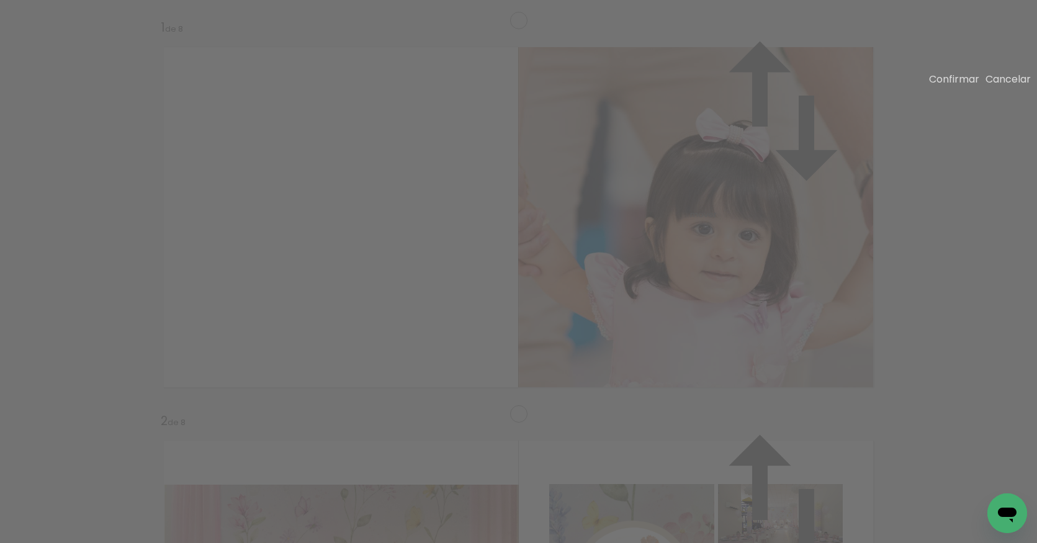
drag, startPoint x: 834, startPoint y: 262, endPoint x: 869, endPoint y: 259, distance: 34.9
click at [0, 0] on slot "Confirmar" at bounding box center [0, 0] width 0 height 0
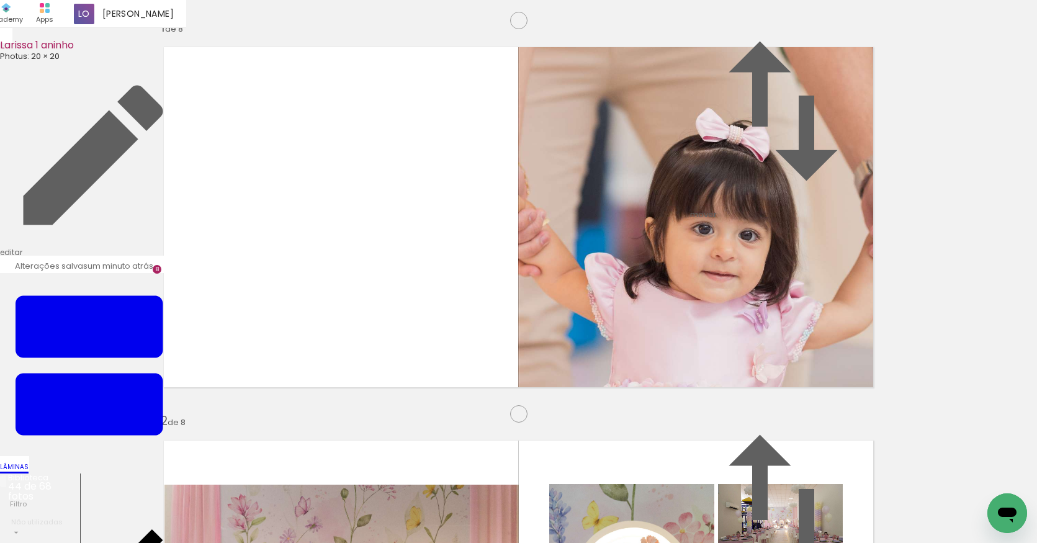
drag, startPoint x: 823, startPoint y: 244, endPoint x: 812, endPoint y: 241, distance: 11.8
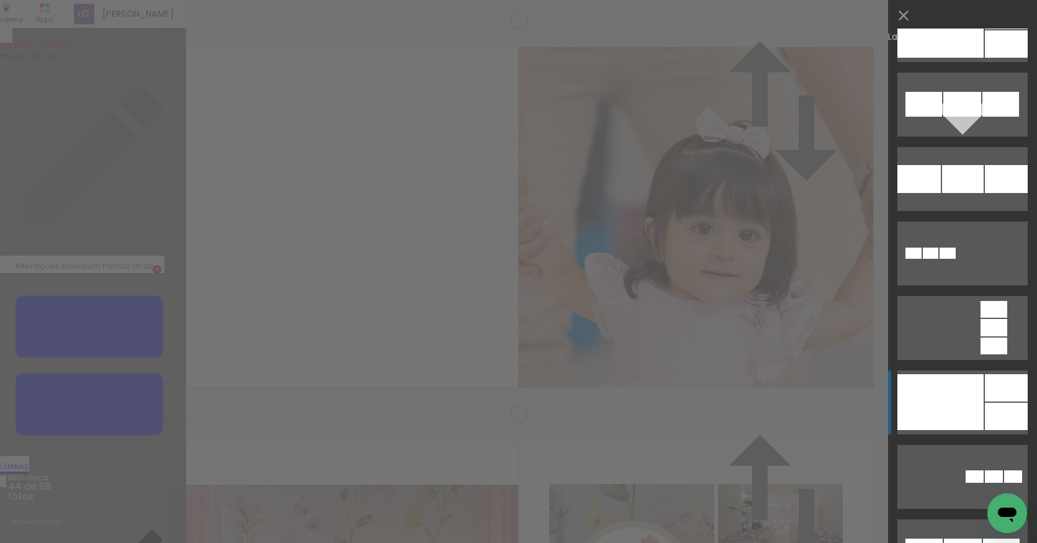
scroll to position [11092, 0]
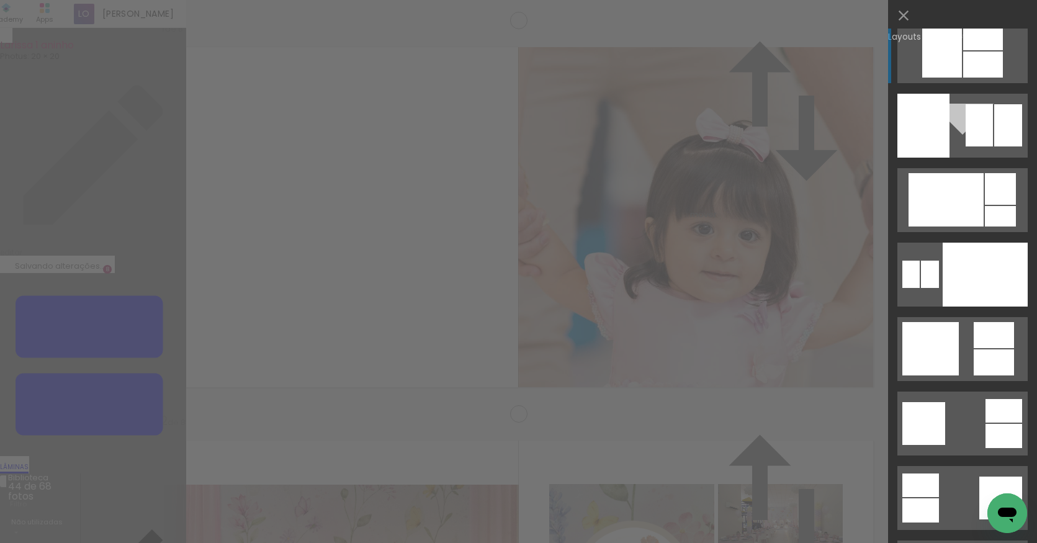
scroll to position [7739, 0]
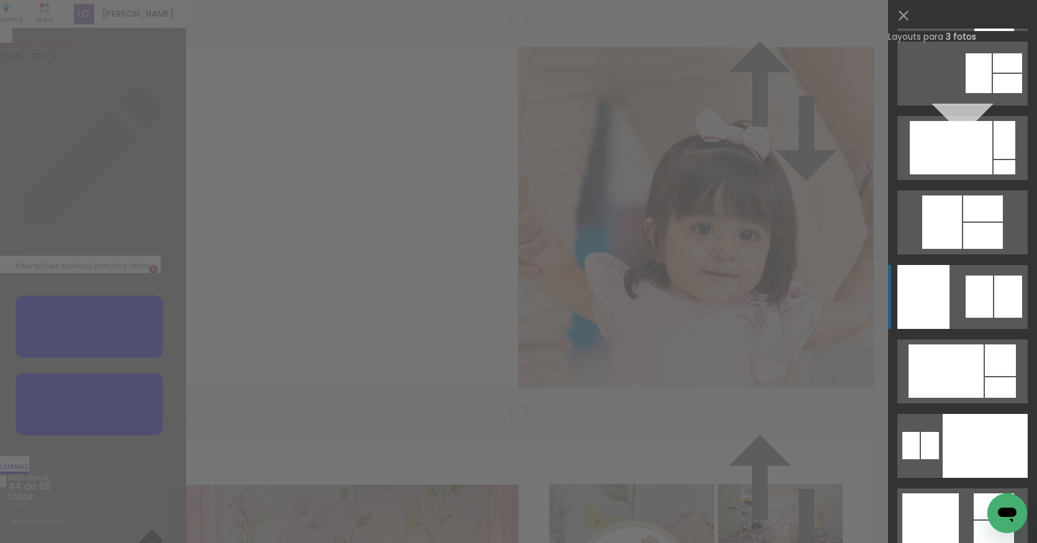
click at [965, 313] on div at bounding box center [978, 296] width 27 height 42
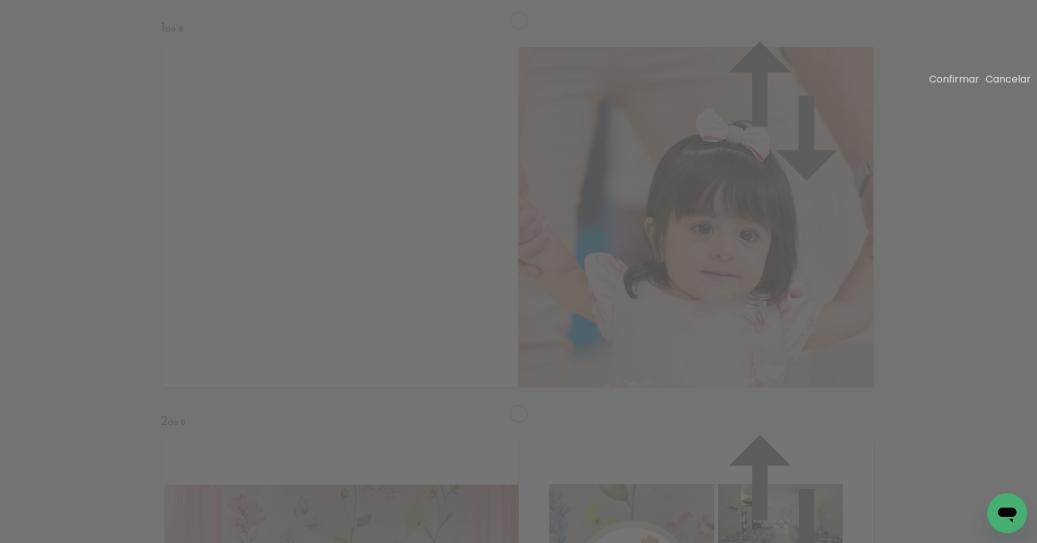
drag, startPoint x: 529, startPoint y: 143, endPoint x: 522, endPoint y: 143, distance: 6.9
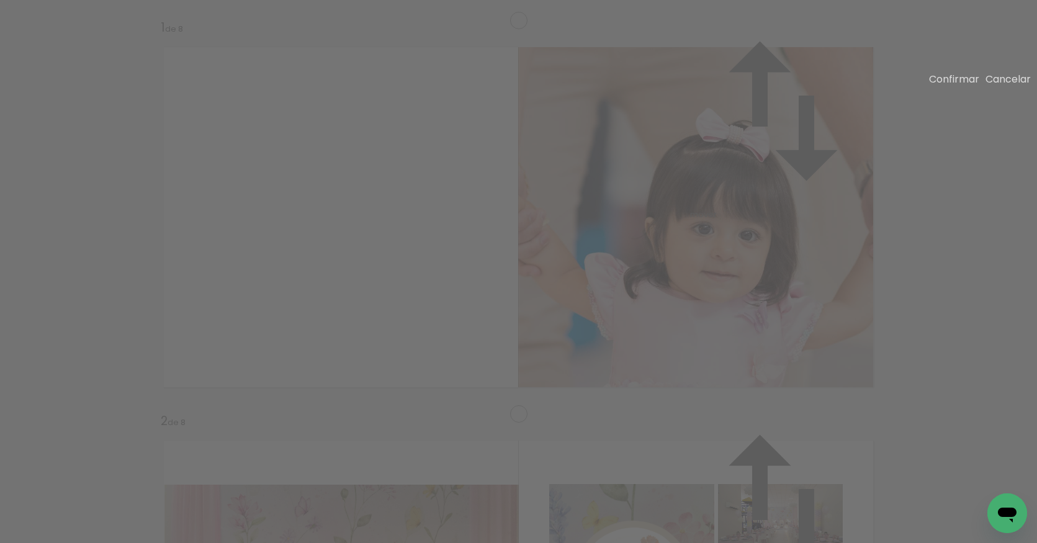
drag, startPoint x: 855, startPoint y: 264, endPoint x: 867, endPoint y: 262, distance: 11.9
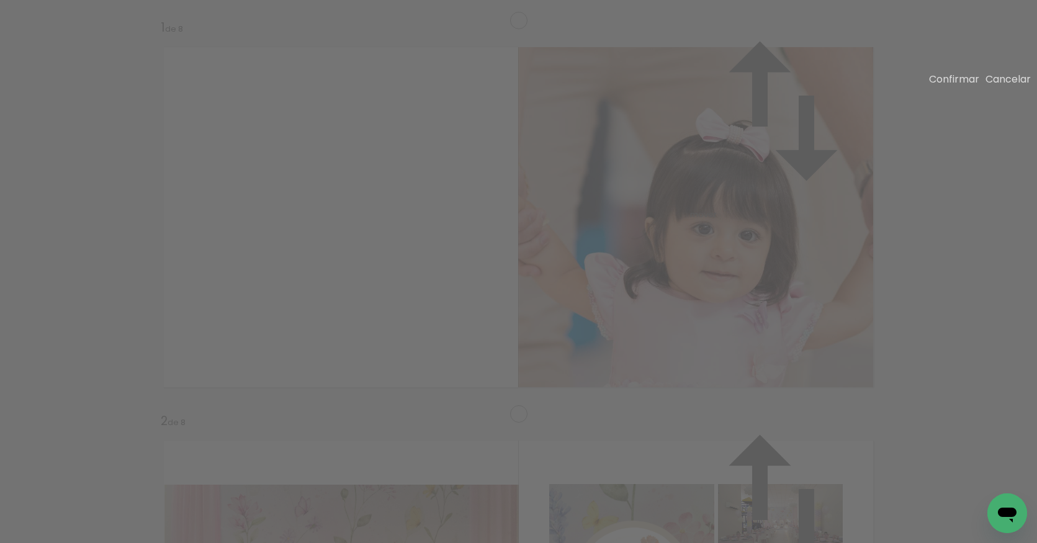
click at [0, 0] on slot "Confirmar" at bounding box center [0, 0] width 0 height 0
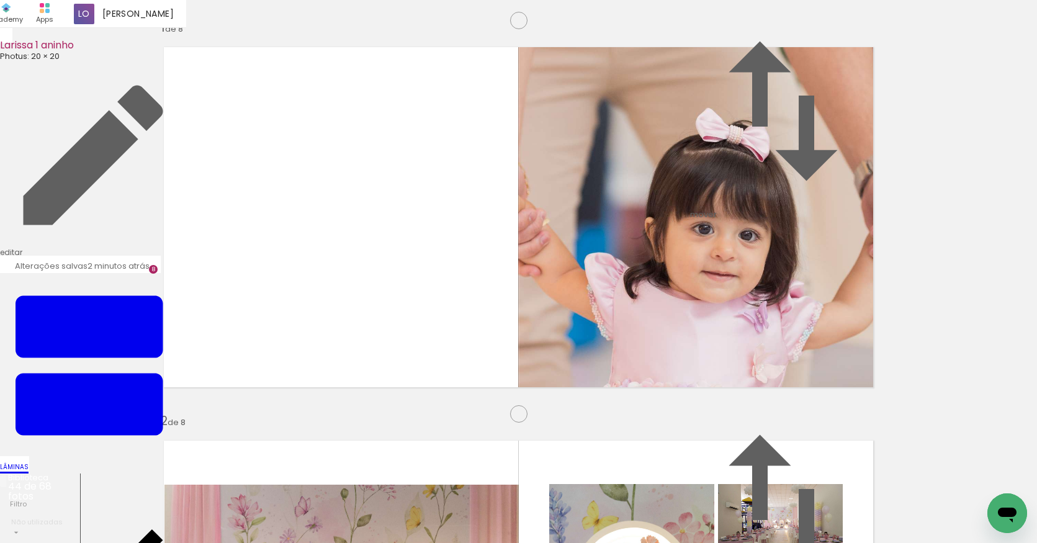
drag, startPoint x: 648, startPoint y: 277, endPoint x: 648, endPoint y: 271, distance: 6.2
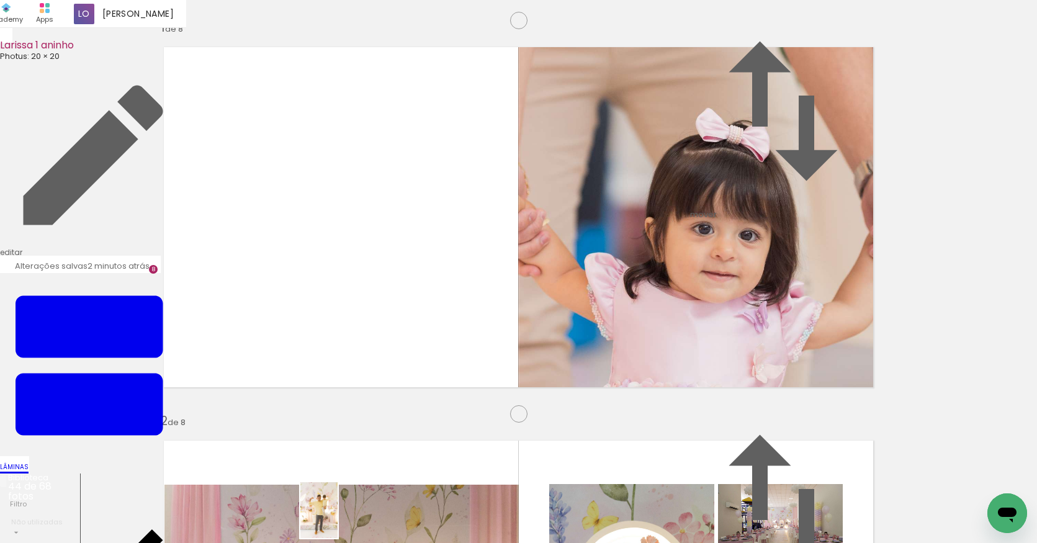
drag, startPoint x: 322, startPoint y: 437, endPoint x: 345, endPoint y: 520, distance: 86.2
drag, startPoint x: 204, startPoint y: 505, endPoint x: 231, endPoint y: 368, distance: 139.8
click at [231, 368] on quentale-workspace at bounding box center [518, 271] width 1037 height 543
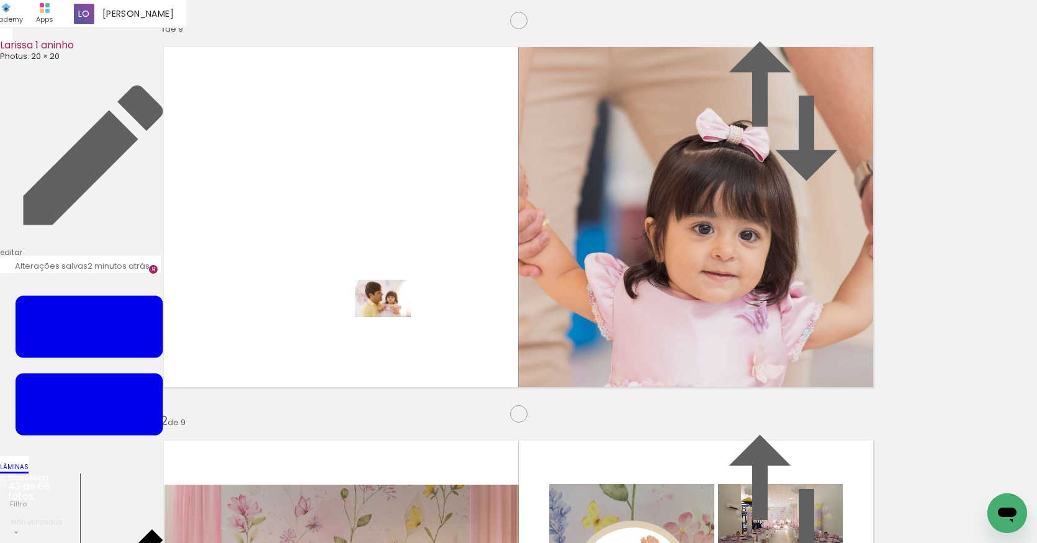
drag, startPoint x: 203, startPoint y: 507, endPoint x: 391, endPoint y: 317, distance: 267.6
click at [391, 317] on quentale-workspace at bounding box center [518, 271] width 1037 height 543
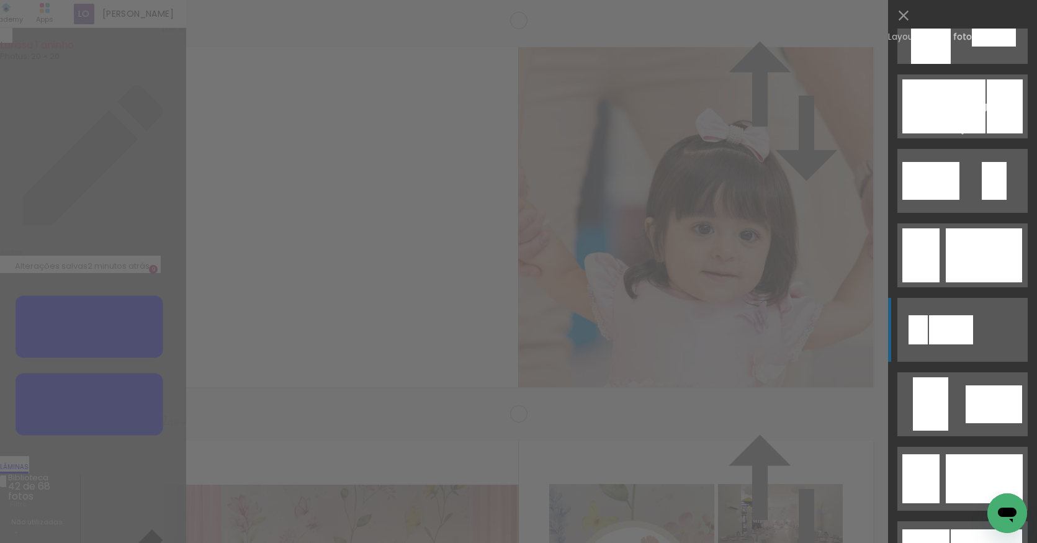
scroll to position [699, 0]
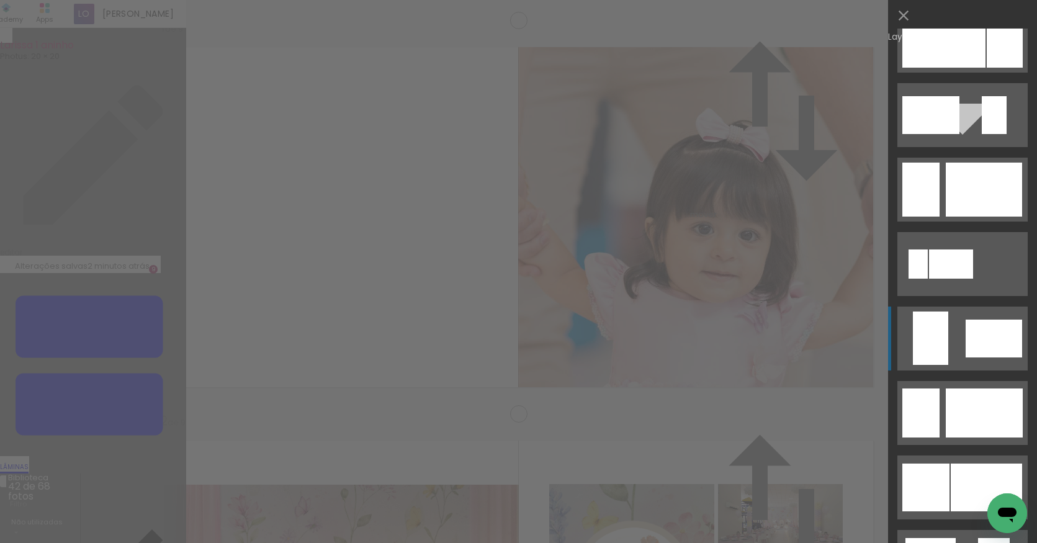
click at [965, 331] on div at bounding box center [993, 339] width 56 height 38
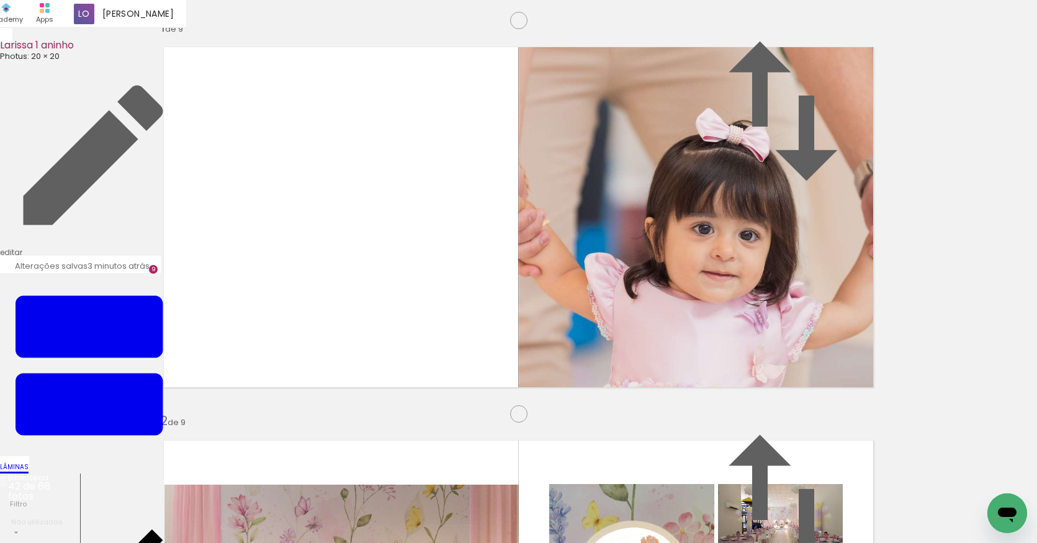
scroll to position [699, 0]
